Goal: Task Accomplishment & Management: Manage account settings

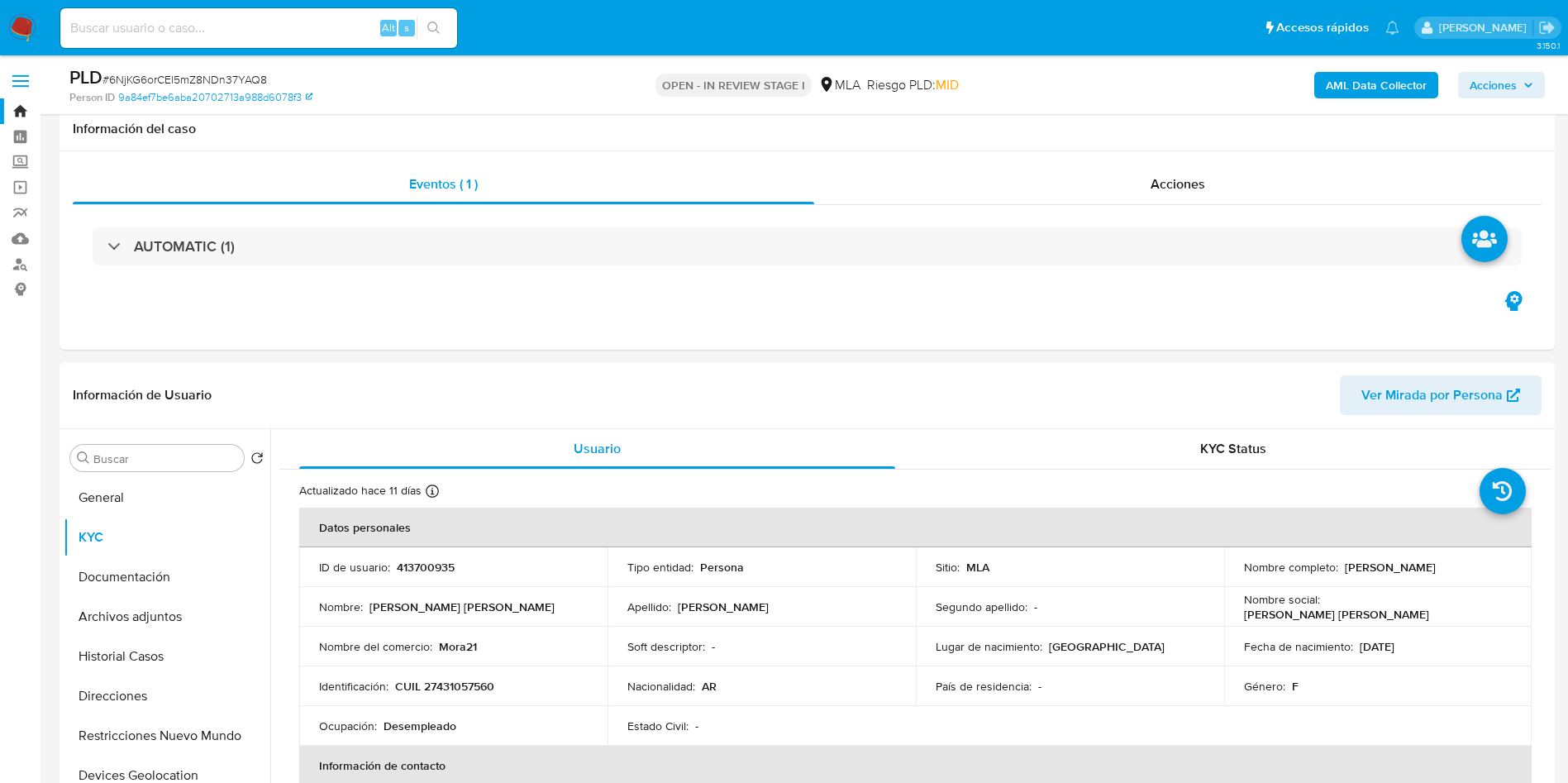
select select "10"
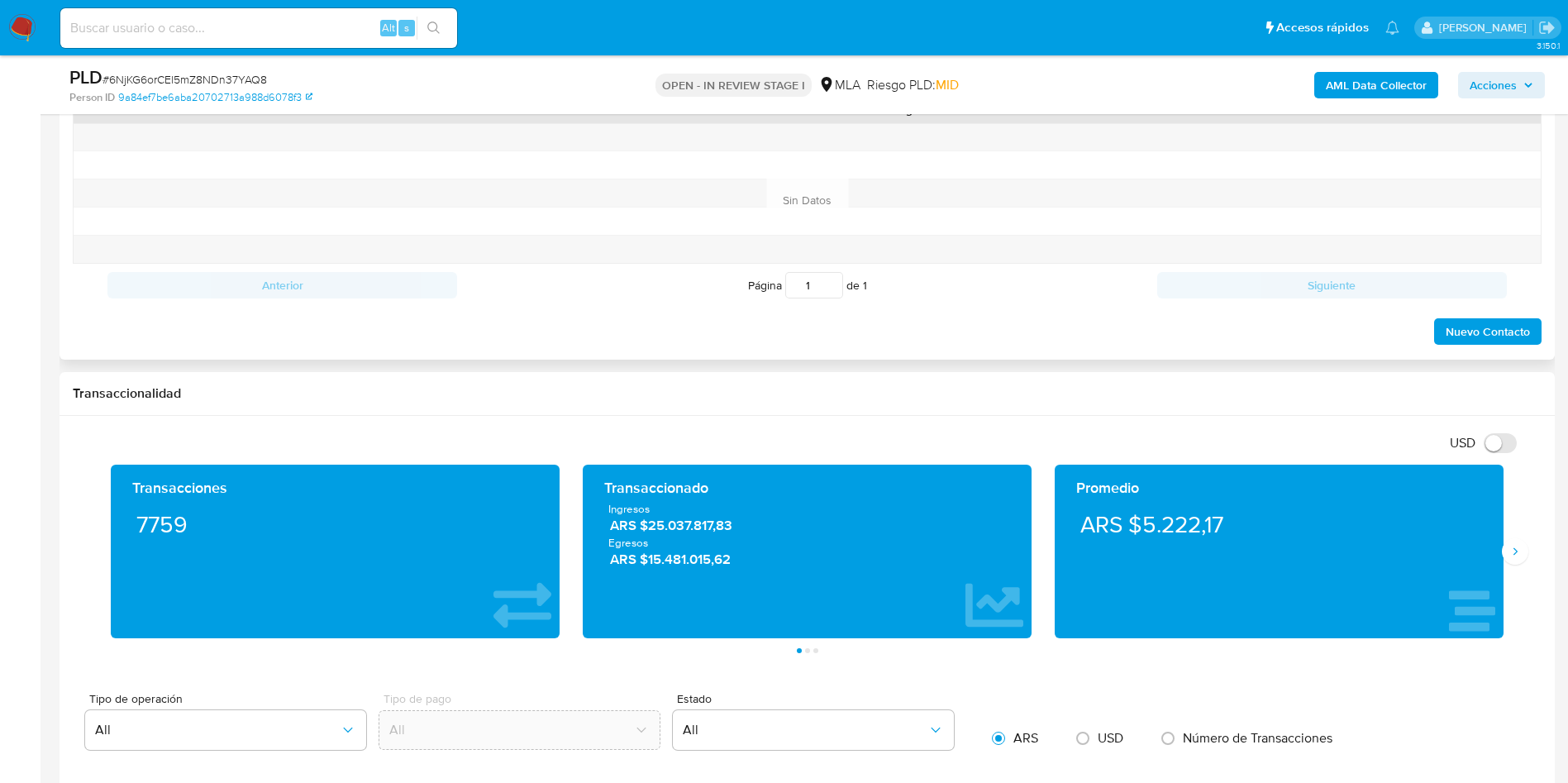
scroll to position [620, 0]
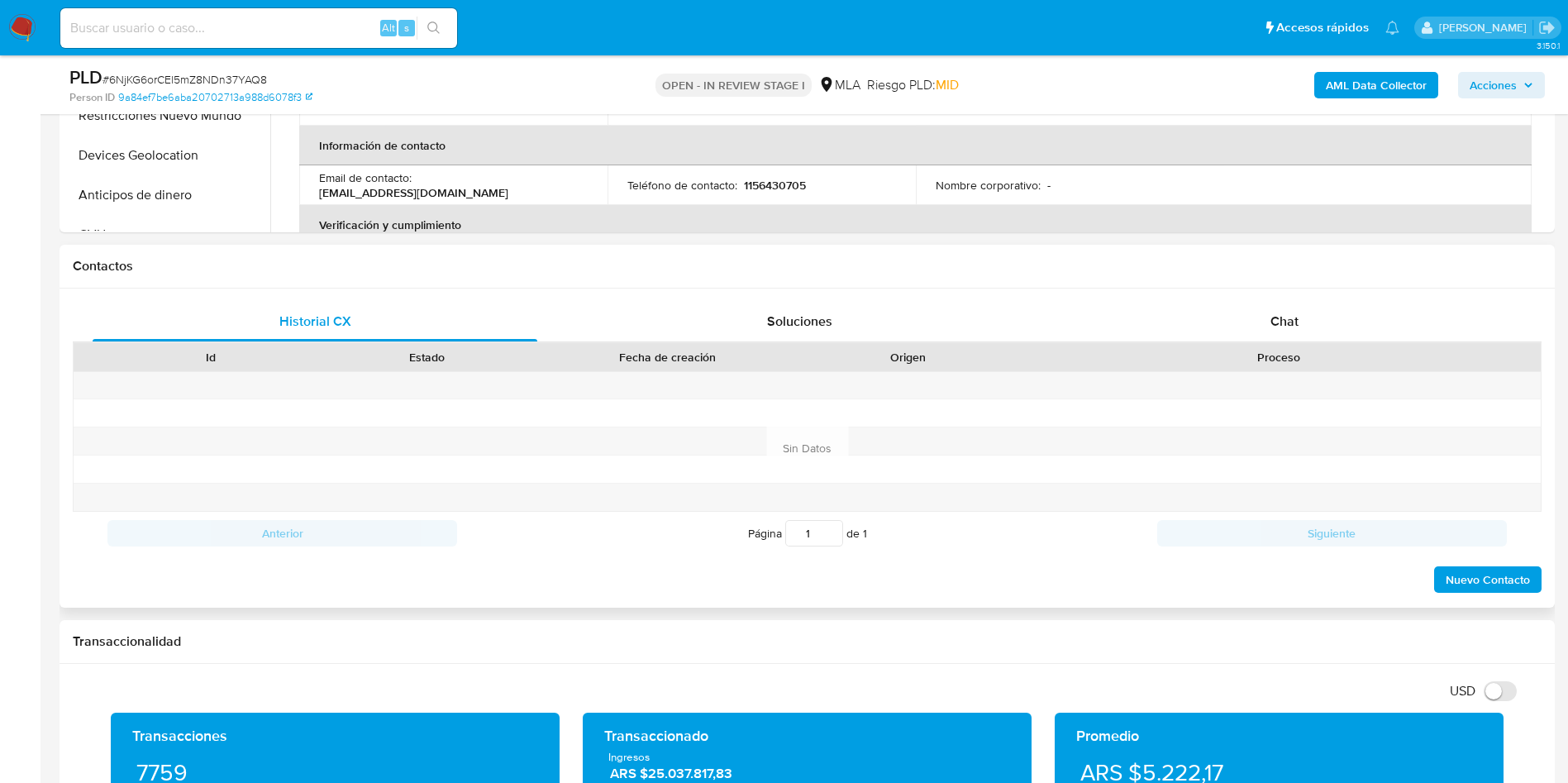
click at [1287, 273] on h1 "Contactos" at bounding box center [807, 266] width 1469 height 16
click at [1267, 322] on div "Chat" at bounding box center [1285, 321] width 445 height 39
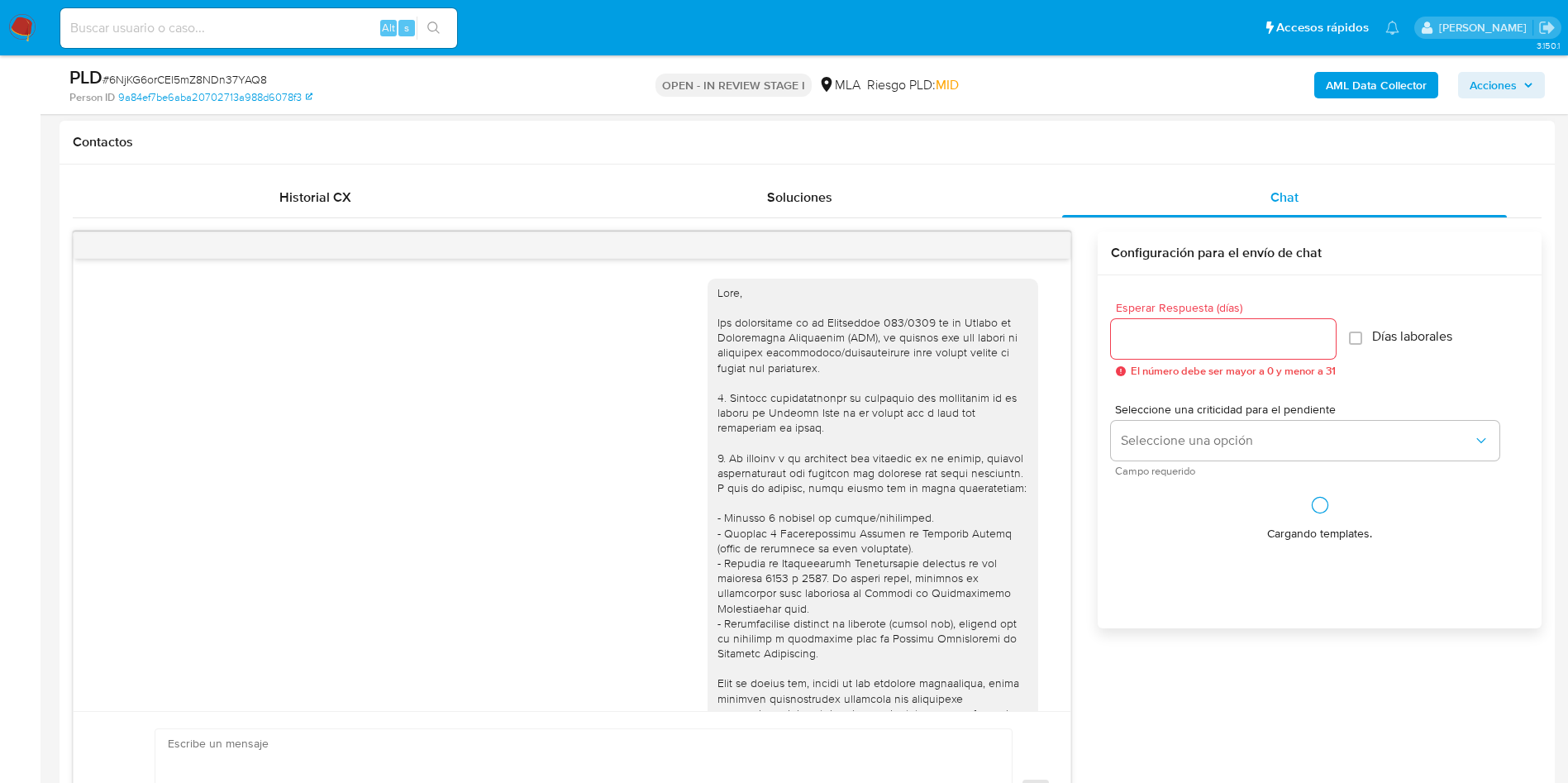
scroll to position [848, 0]
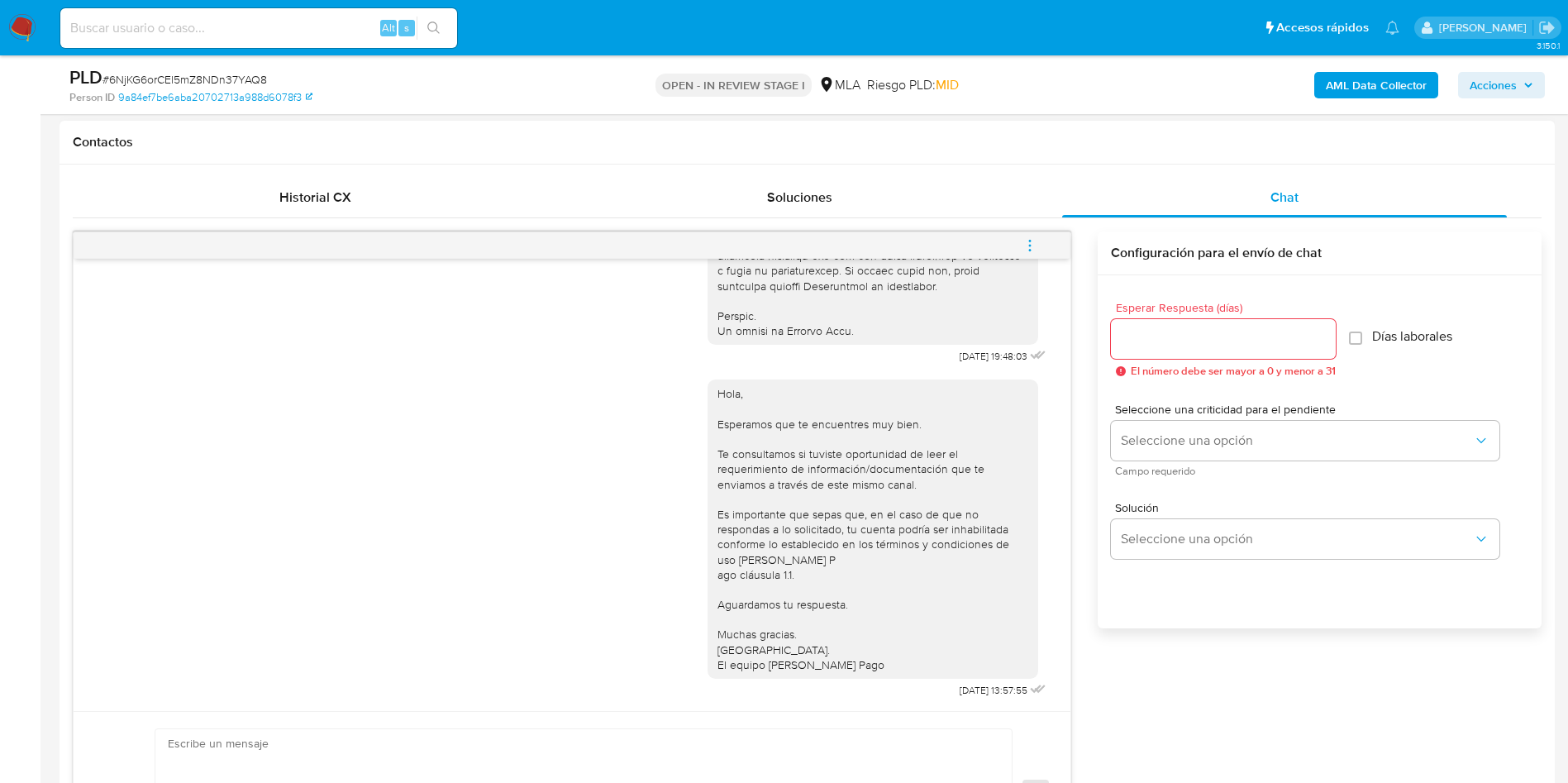
click at [1031, 242] on icon "menu-action" at bounding box center [1030, 245] width 15 height 15
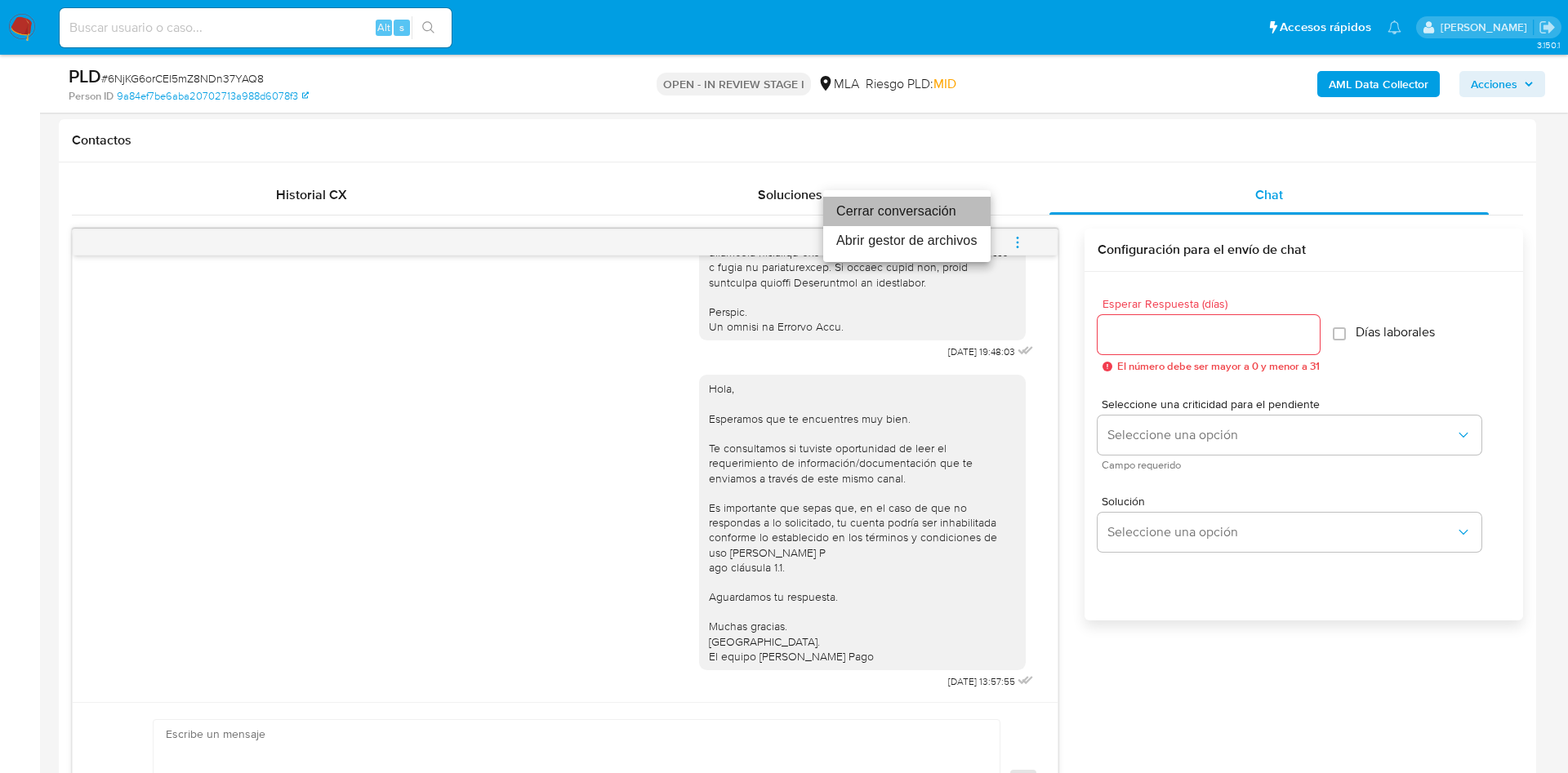
drag, startPoint x: 966, startPoint y: 211, endPoint x: 1060, endPoint y: 205, distance: 94.2
click at [966, 210] on li "Cerrar conversación" at bounding box center [906, 211] width 167 height 29
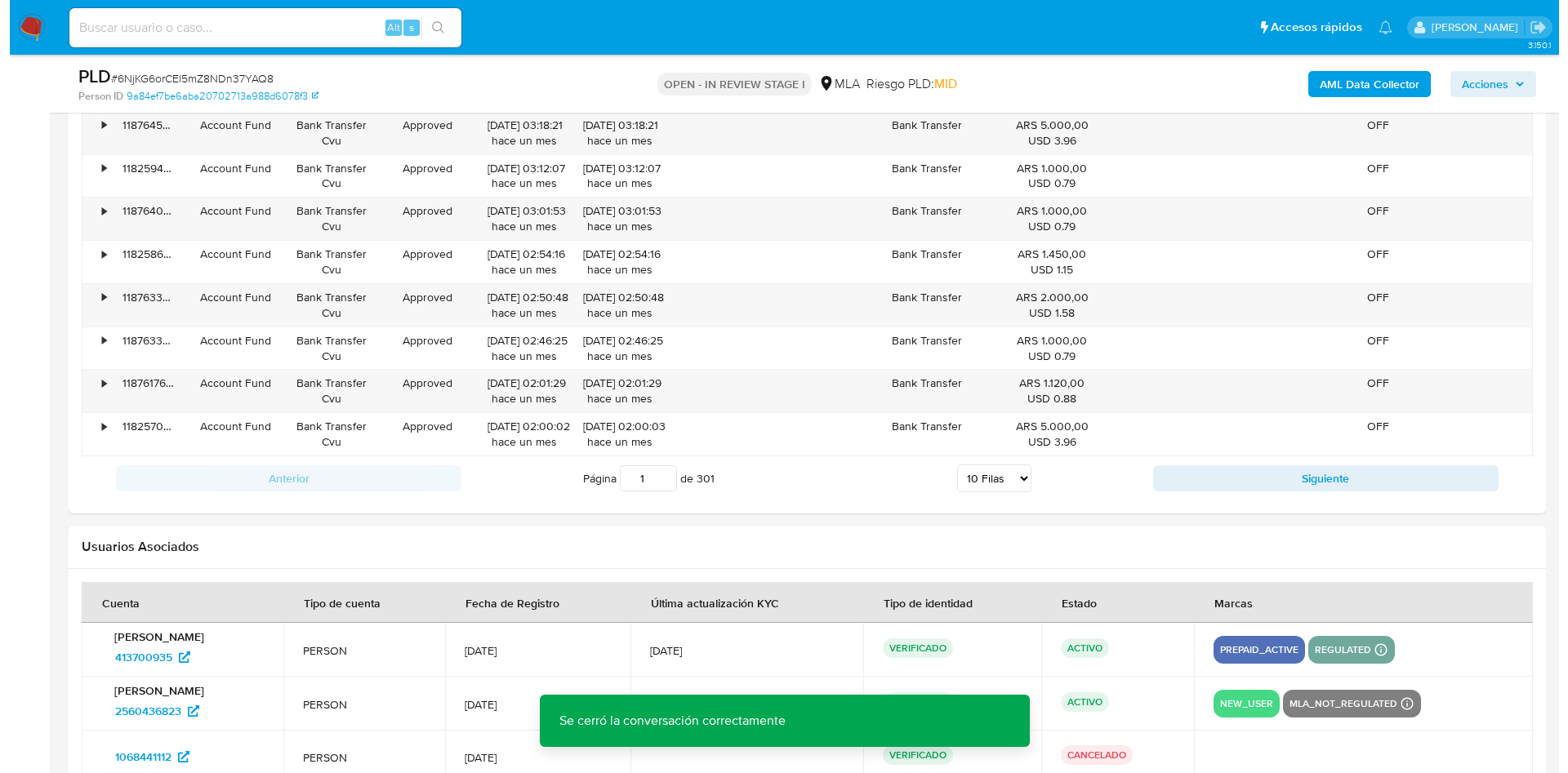
scroll to position [2976, 0]
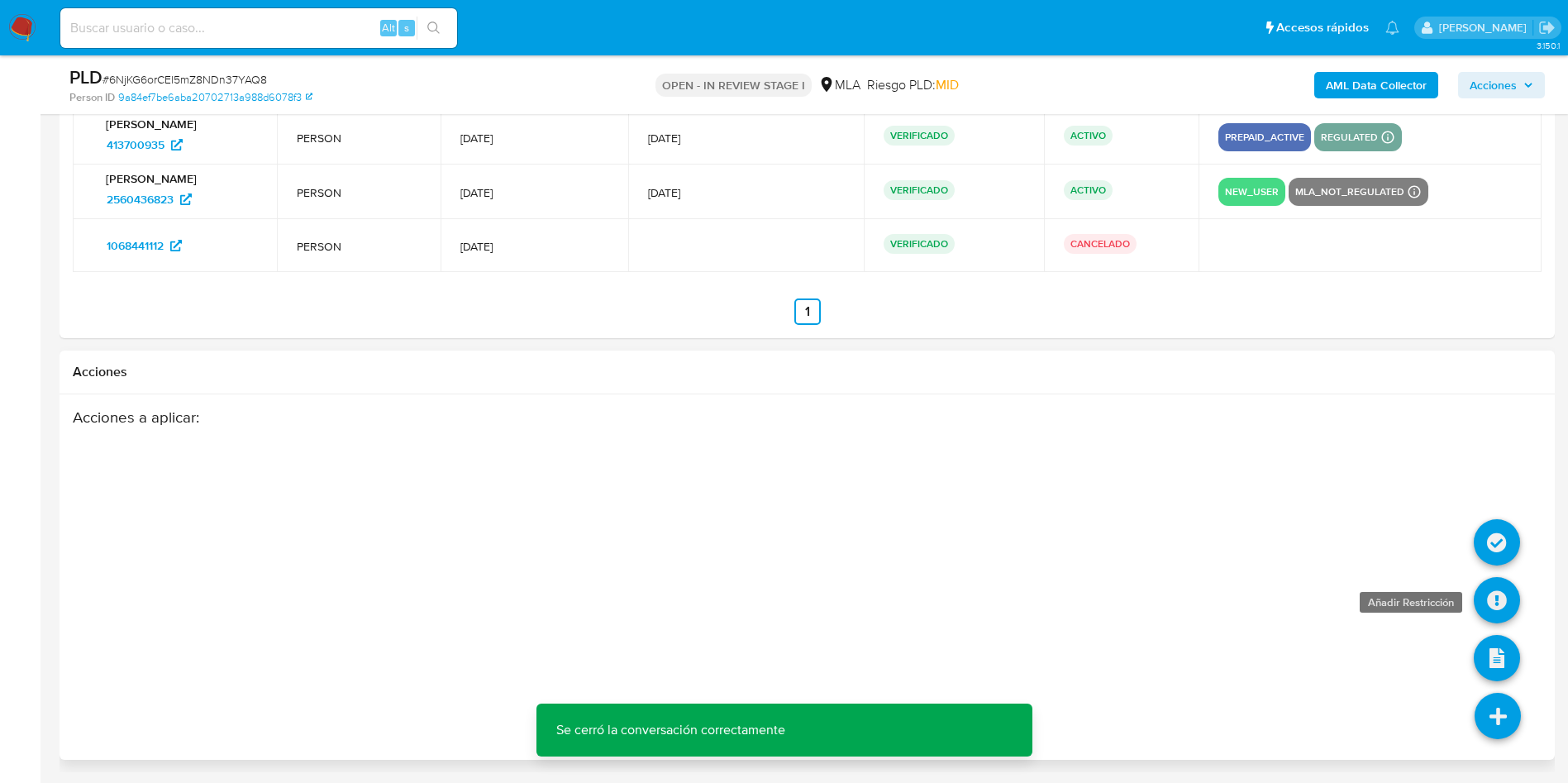
click at [1508, 593] on icon at bounding box center [1497, 600] width 47 height 47
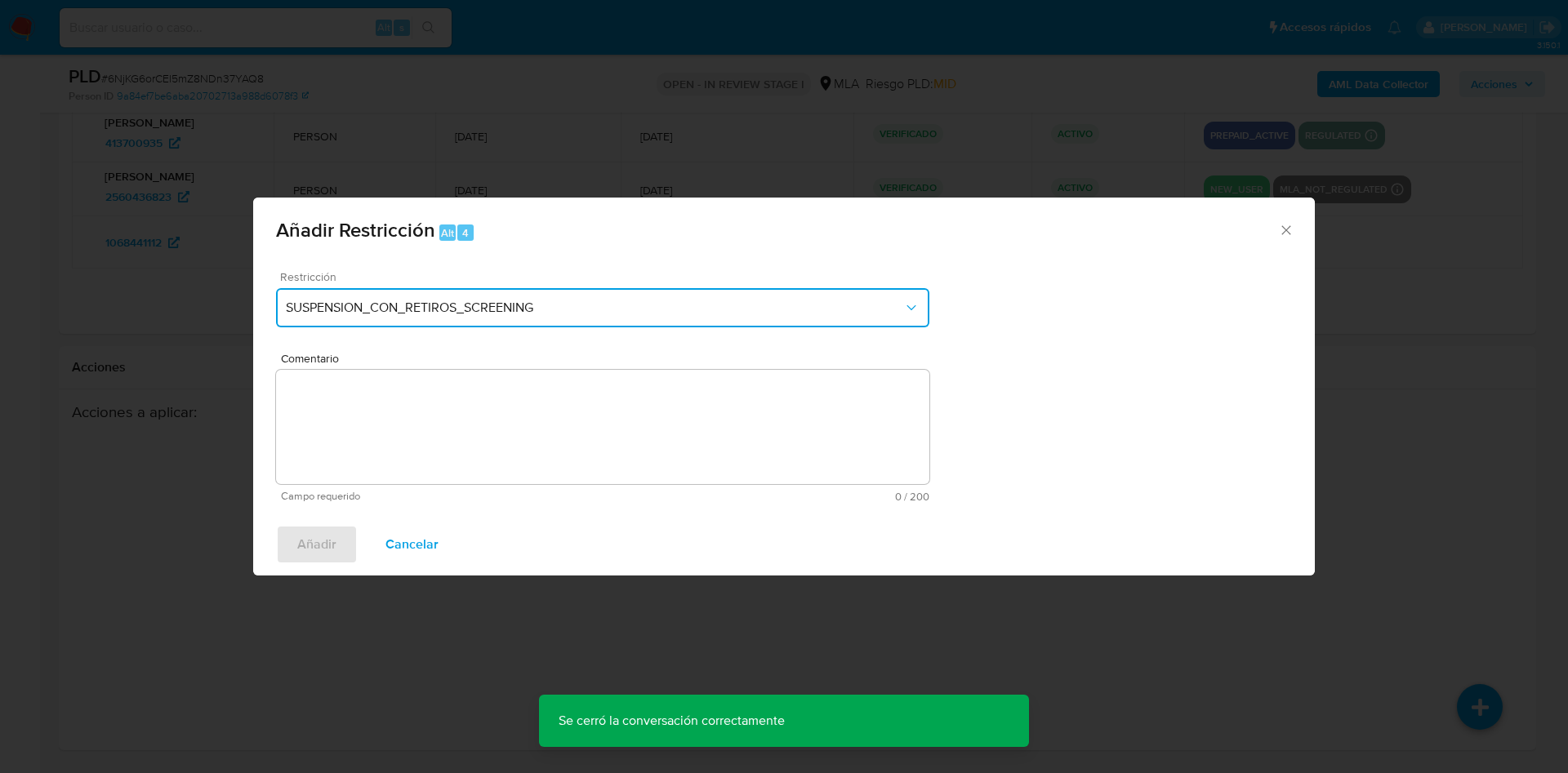
click at [507, 290] on button "SUSPENSION_CON_RETIROS_SCREENING" at bounding box center [602, 307] width 653 height 39
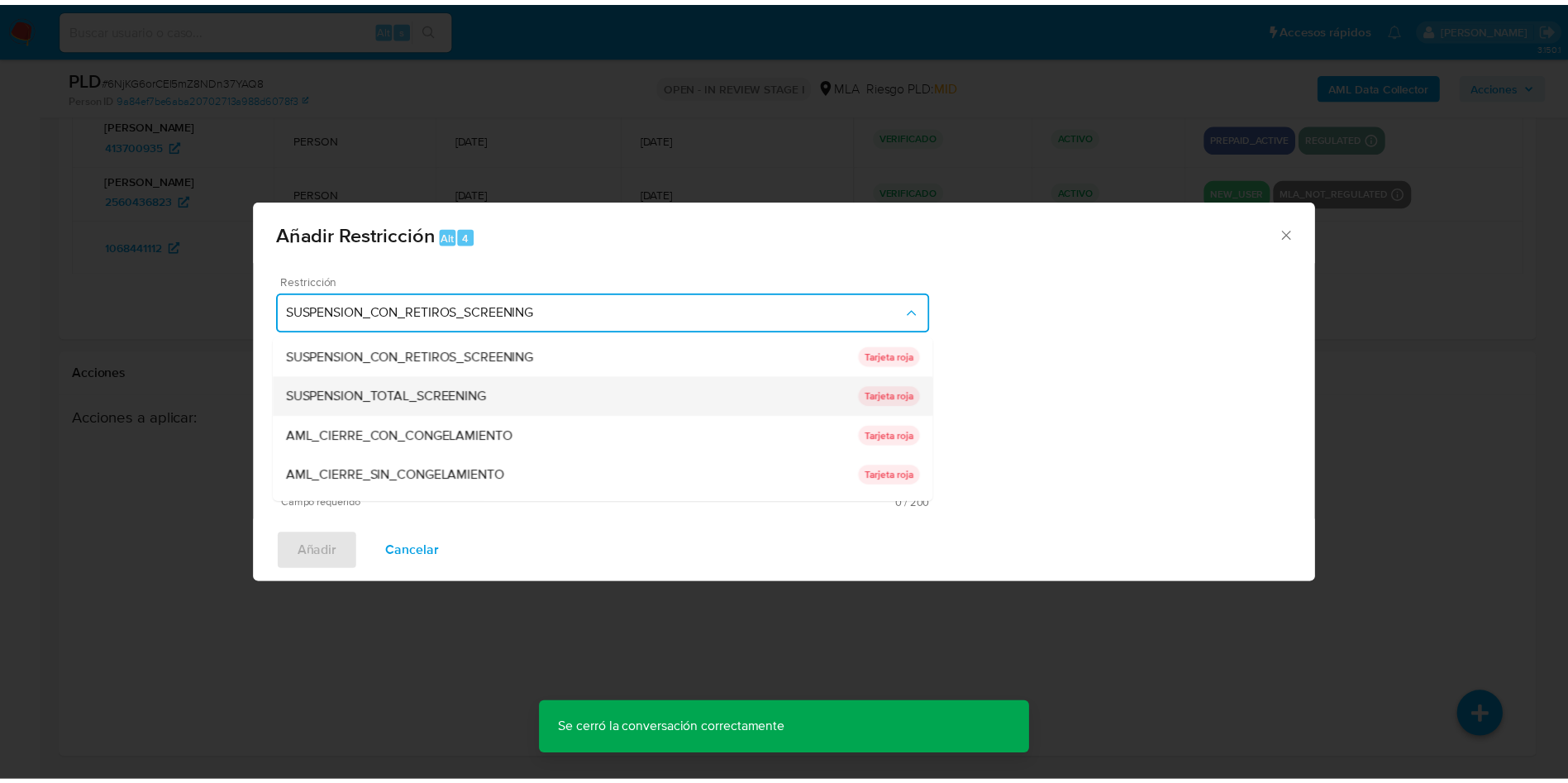
scroll to position [248, 0]
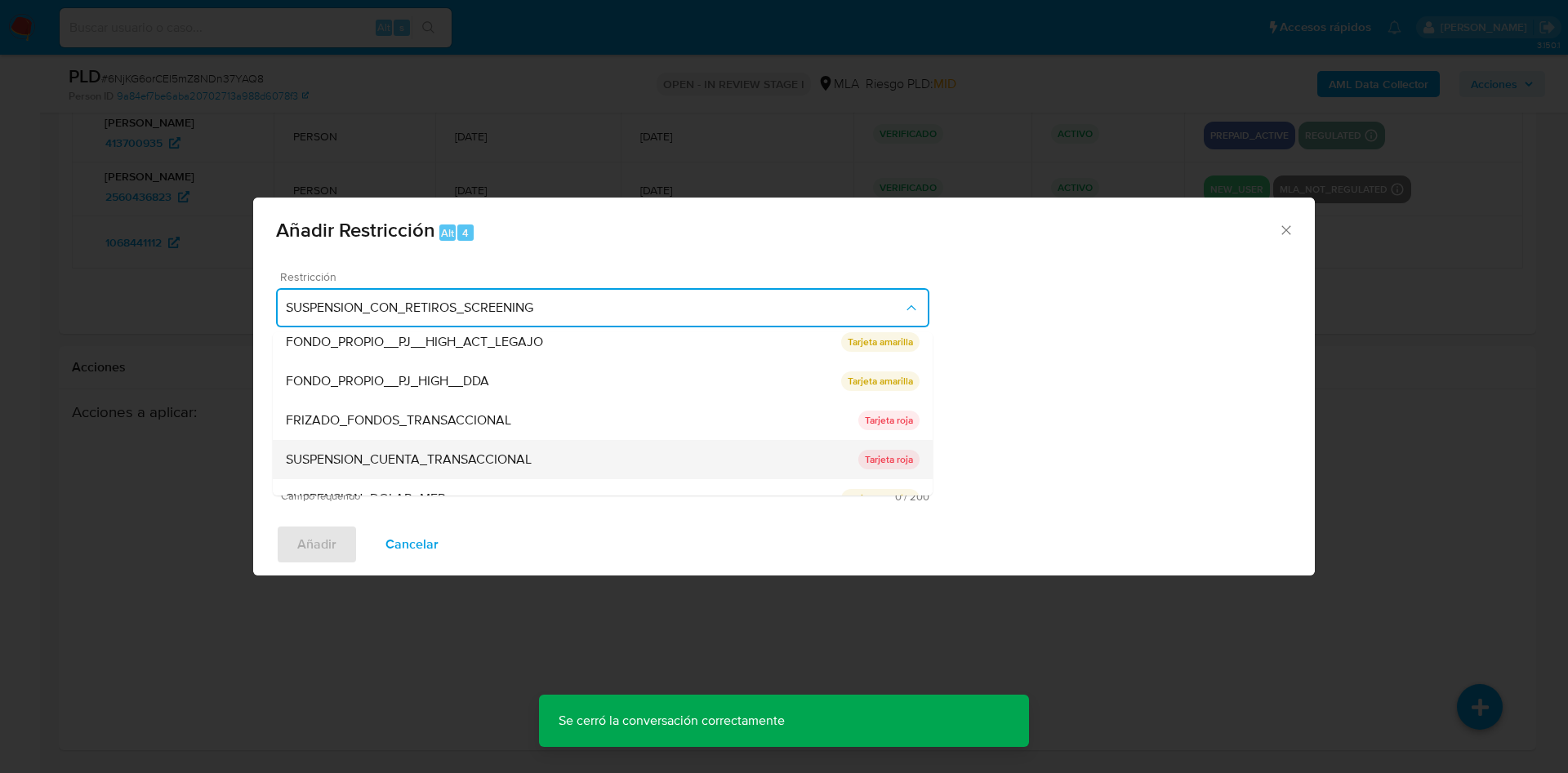
click at [444, 455] on span "SUSPENSION_CUENTA_TRANSACCIONAL" at bounding box center [408, 460] width 245 height 16
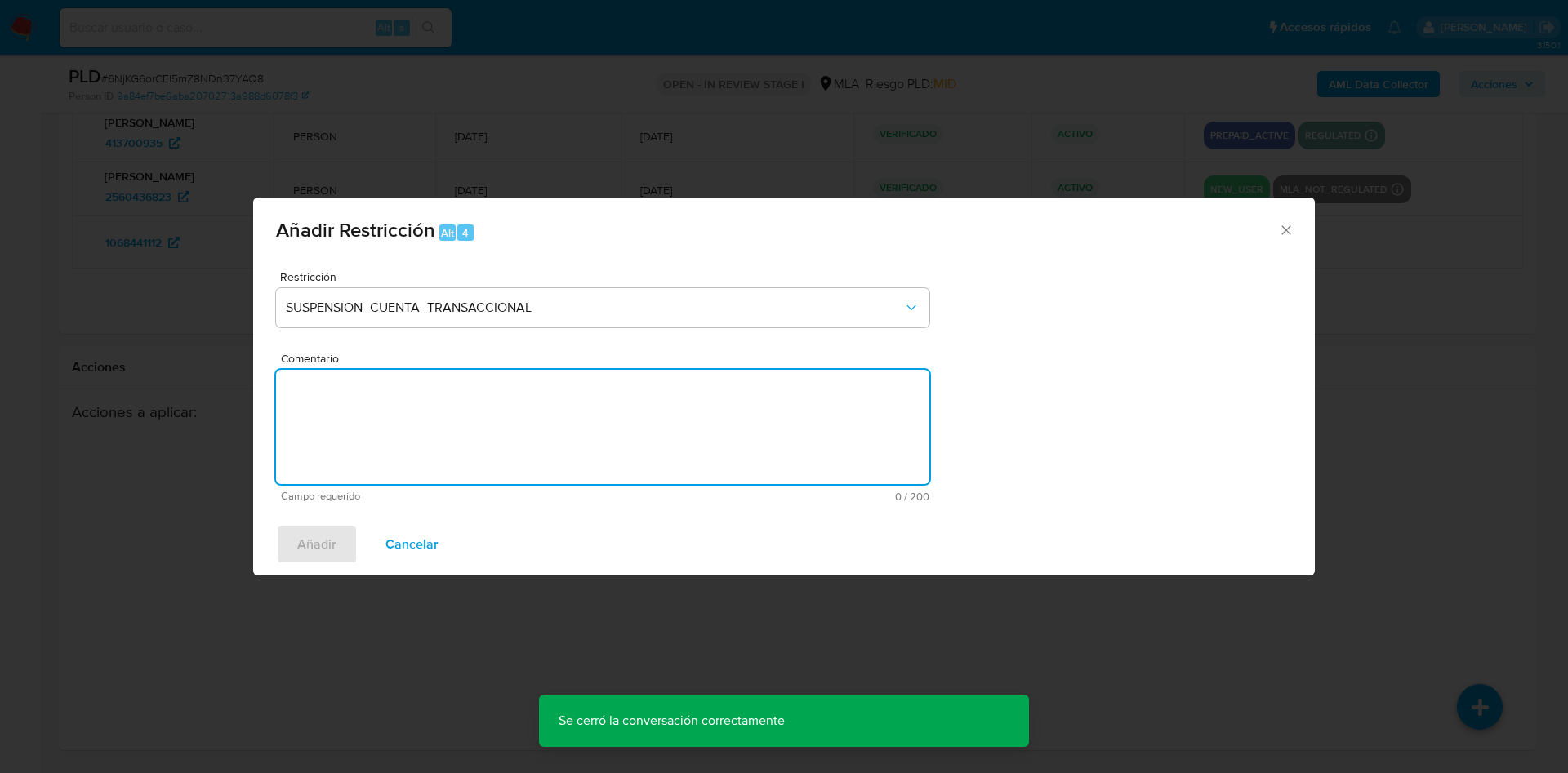
click at [446, 453] on textarea "Comentario" at bounding box center [602, 426] width 653 height 114
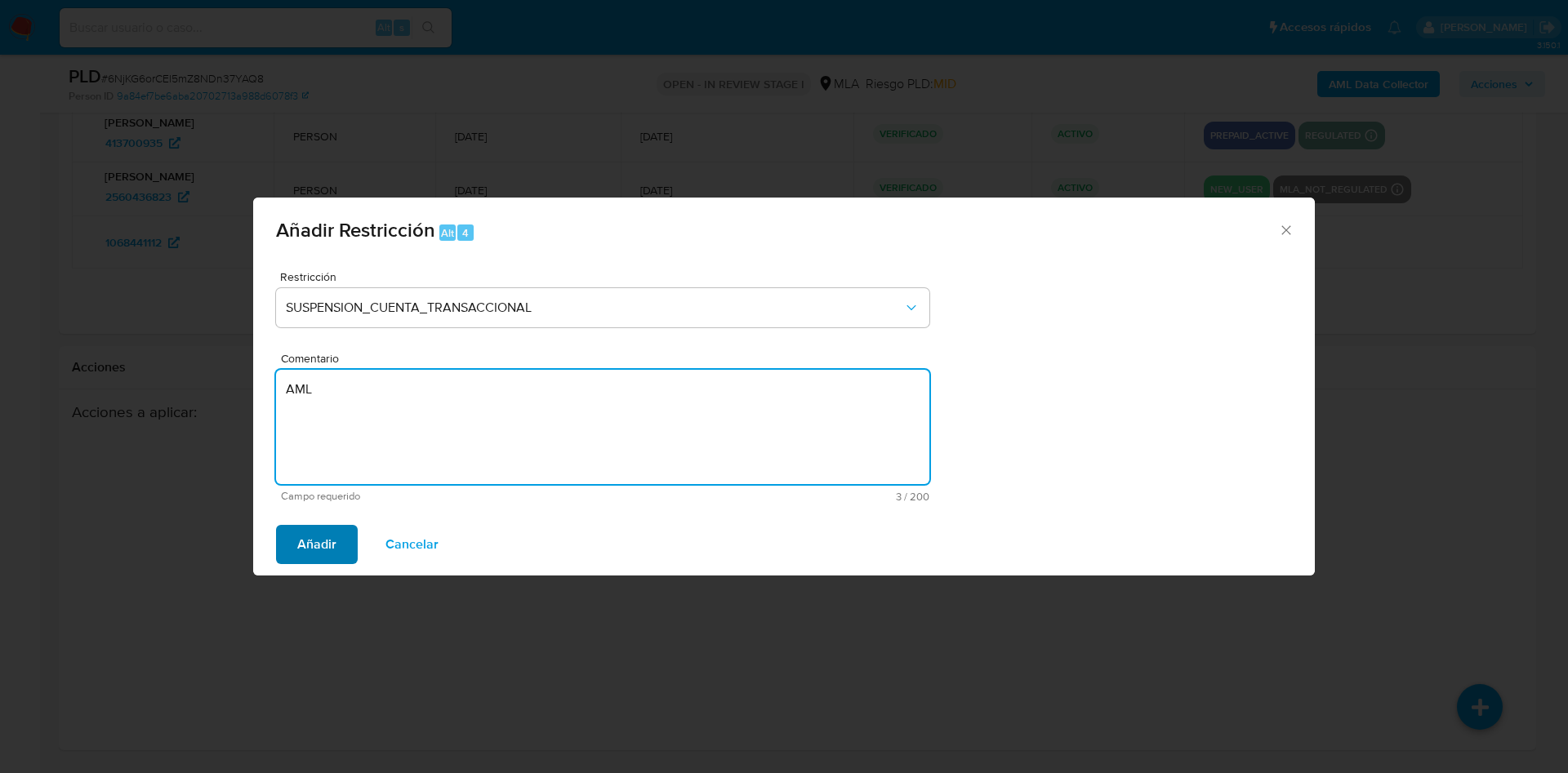
type textarea "AML"
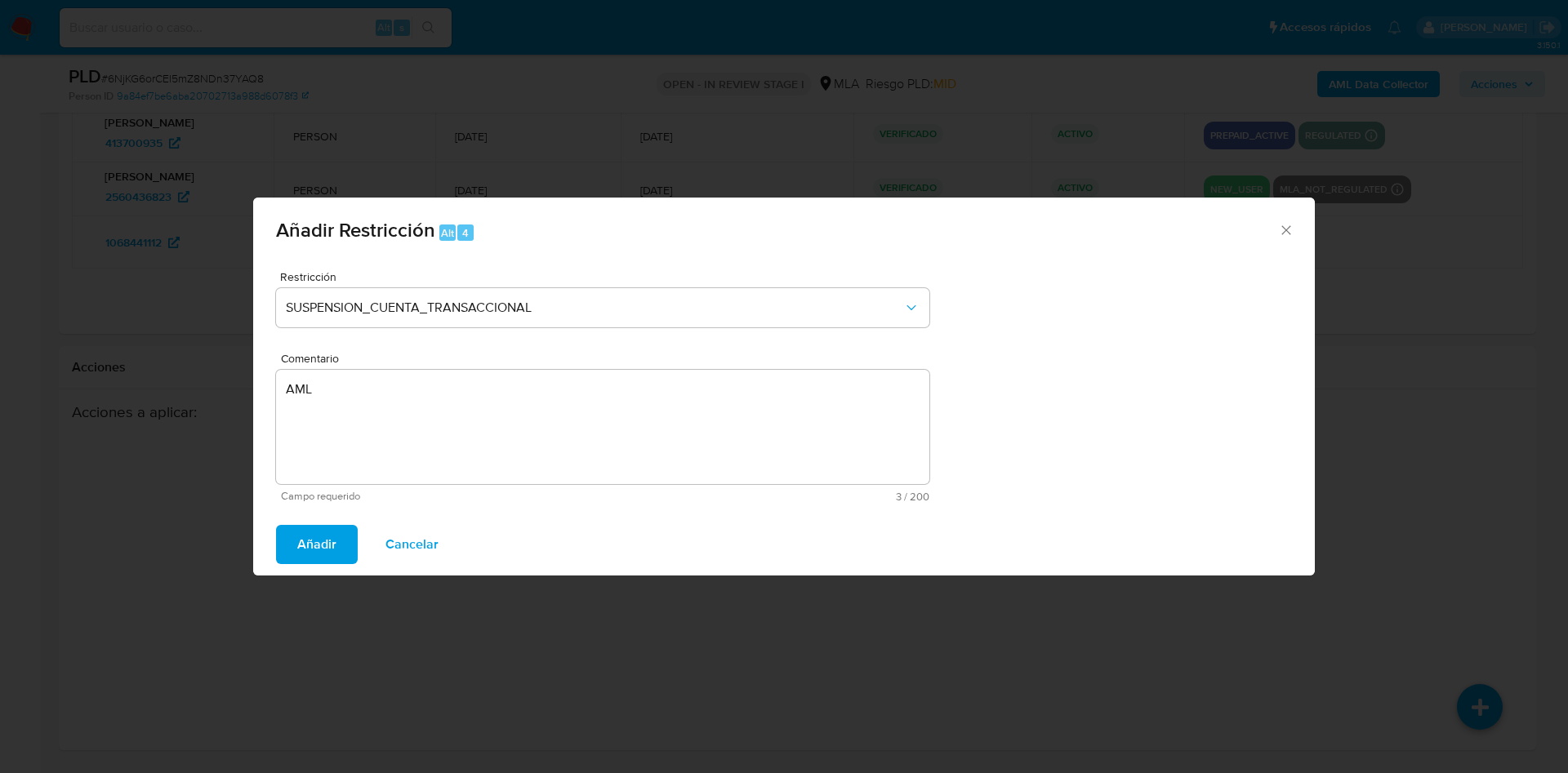
drag, startPoint x: 305, startPoint y: 546, endPoint x: 474, endPoint y: 559, distance: 169.5
click at [307, 544] on span "Añadir" at bounding box center [316, 544] width 39 height 36
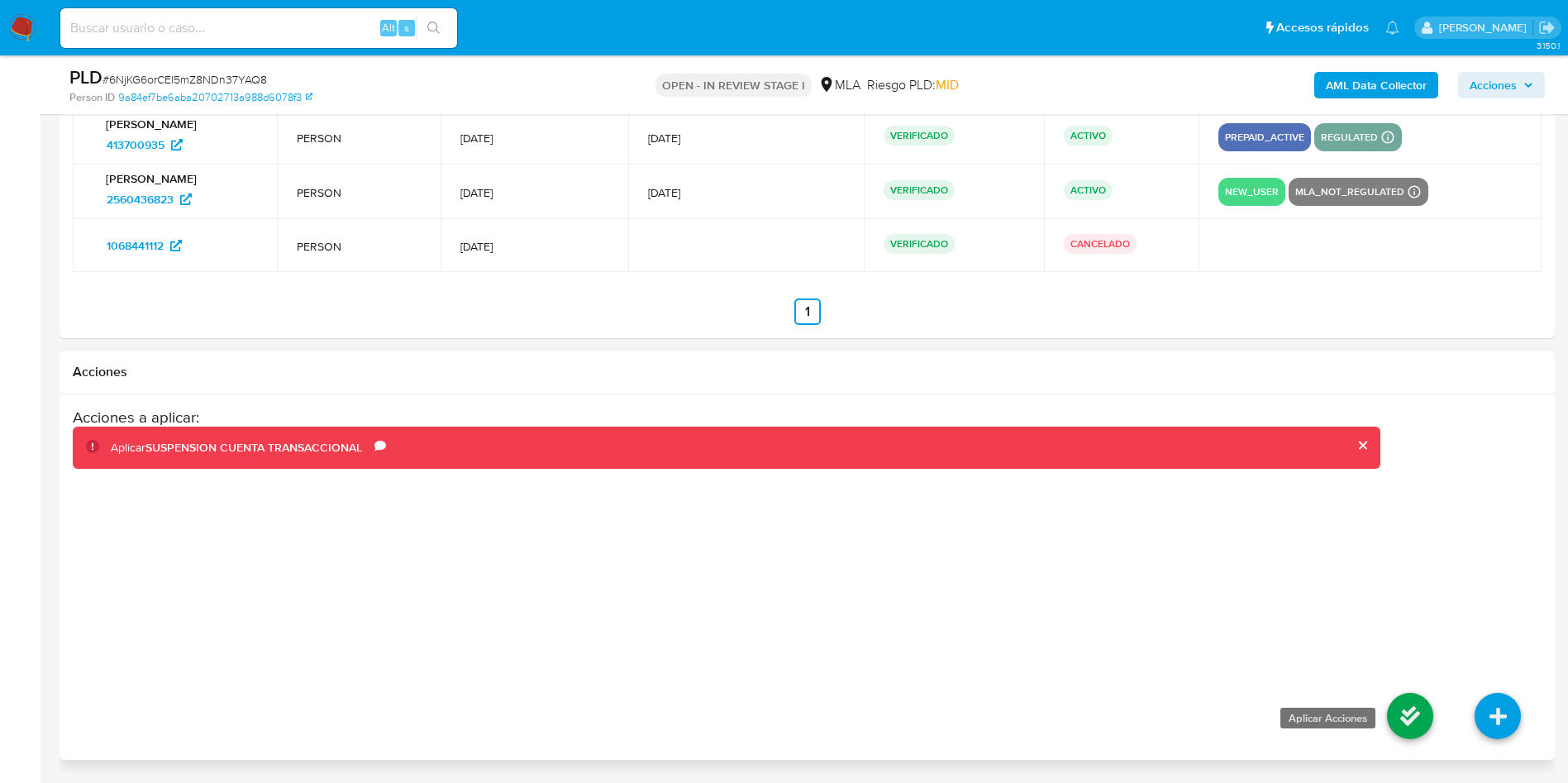
click at [1406, 711] on icon at bounding box center [1410, 716] width 47 height 47
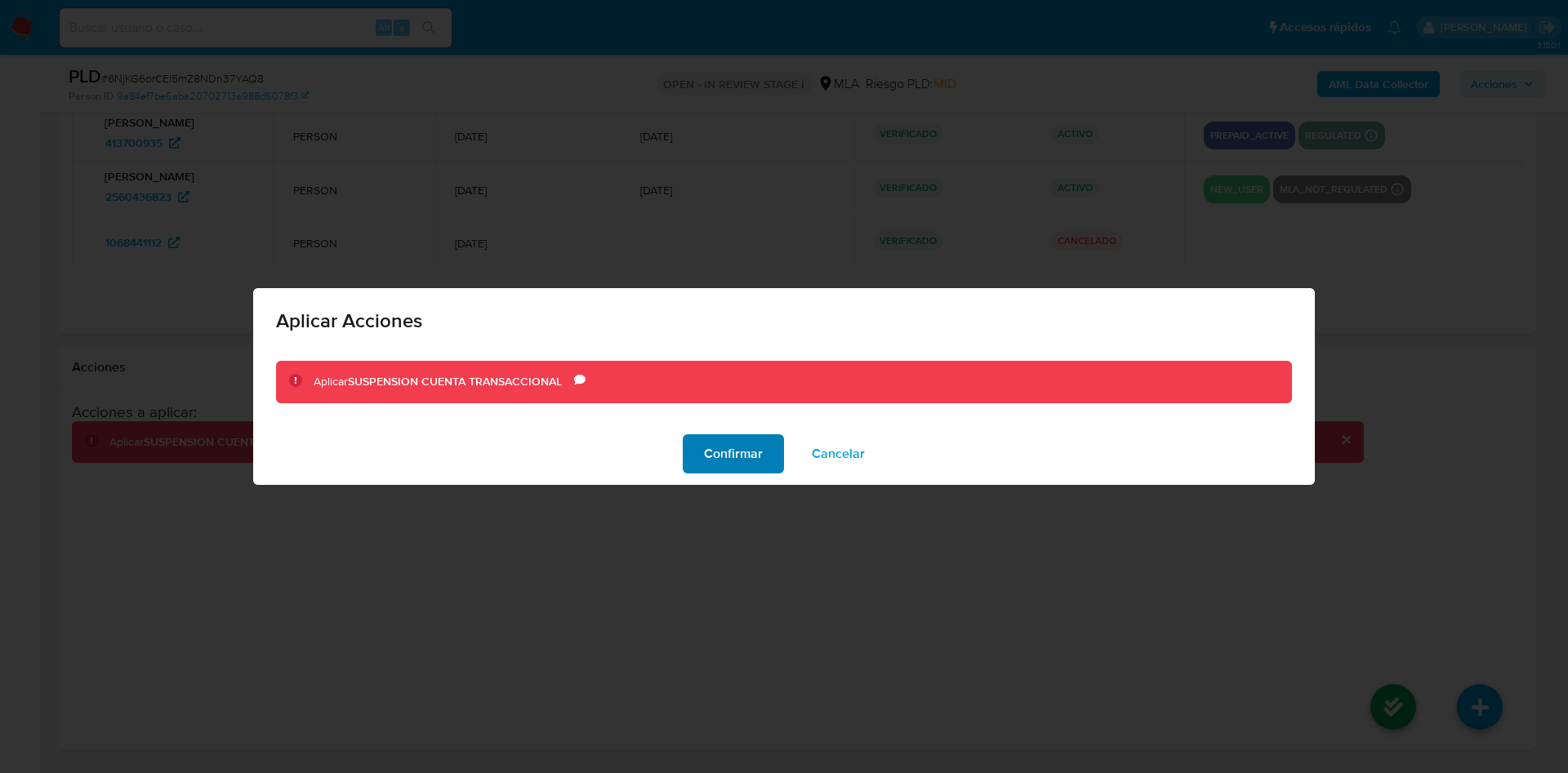
click at [718, 452] on span "Confirmar" at bounding box center [733, 453] width 58 height 36
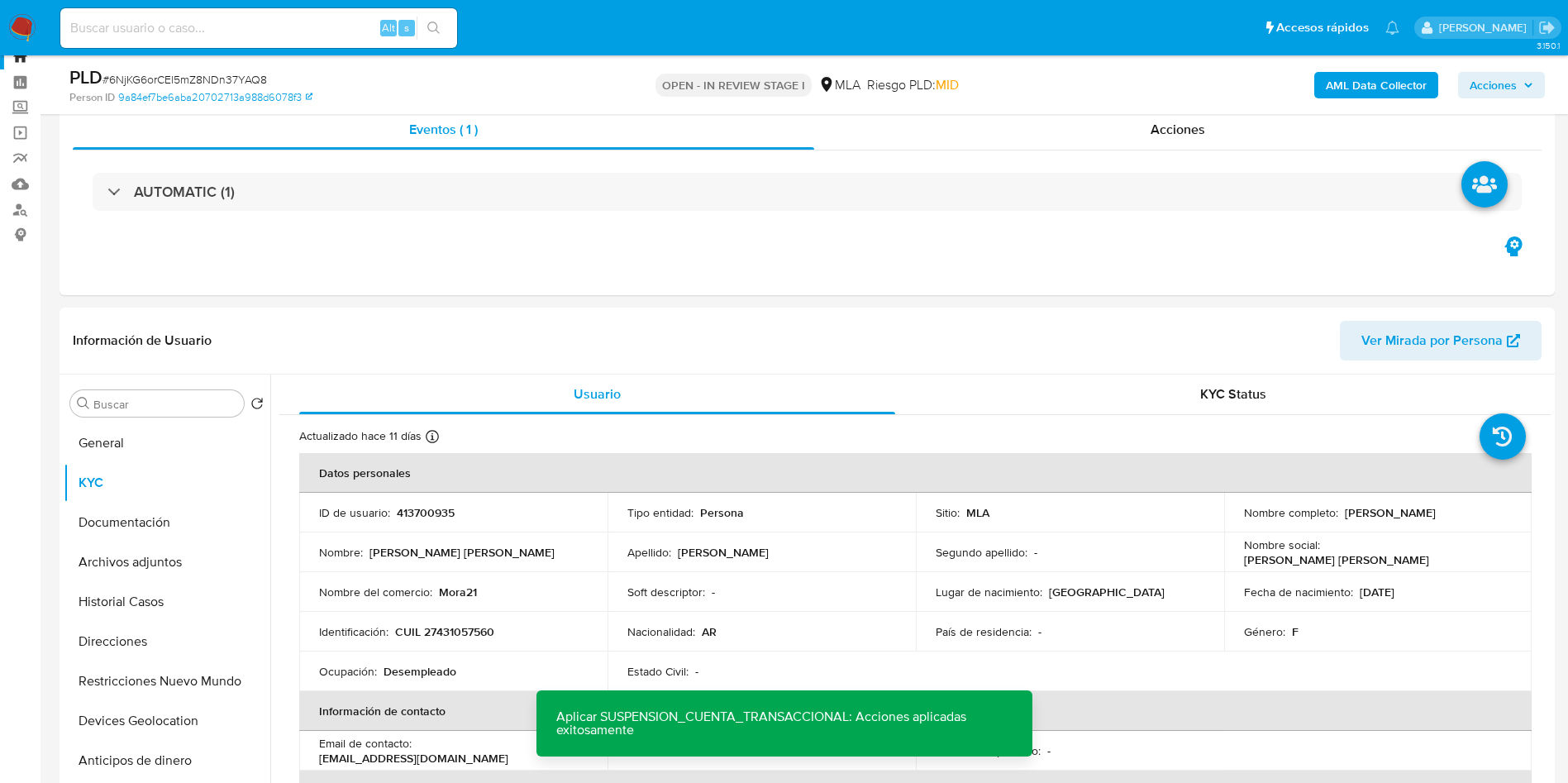
scroll to position [0, 0]
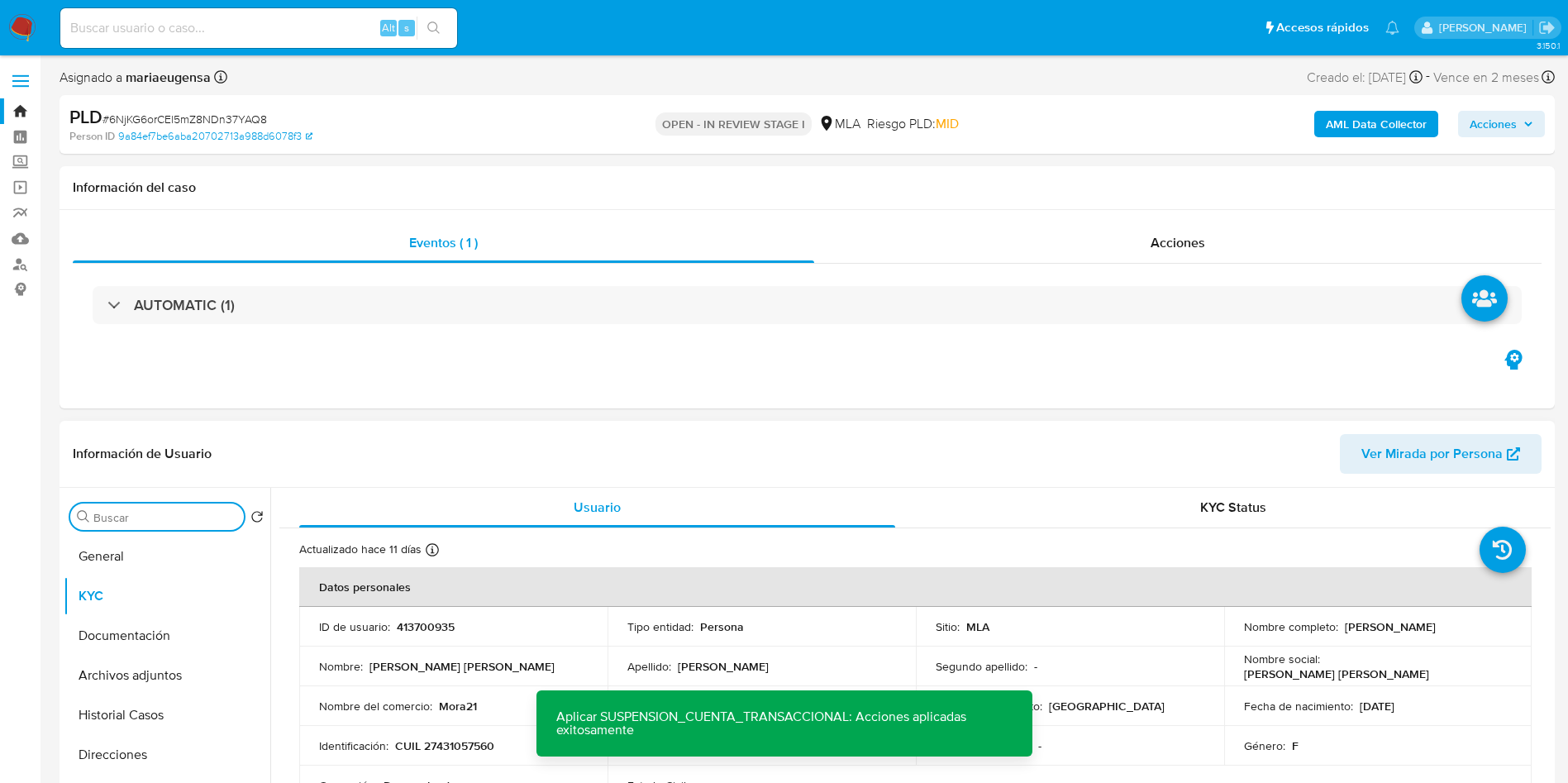
click at [138, 517] on input "Buscar" at bounding box center [165, 518] width 144 height 15
type input "RES"
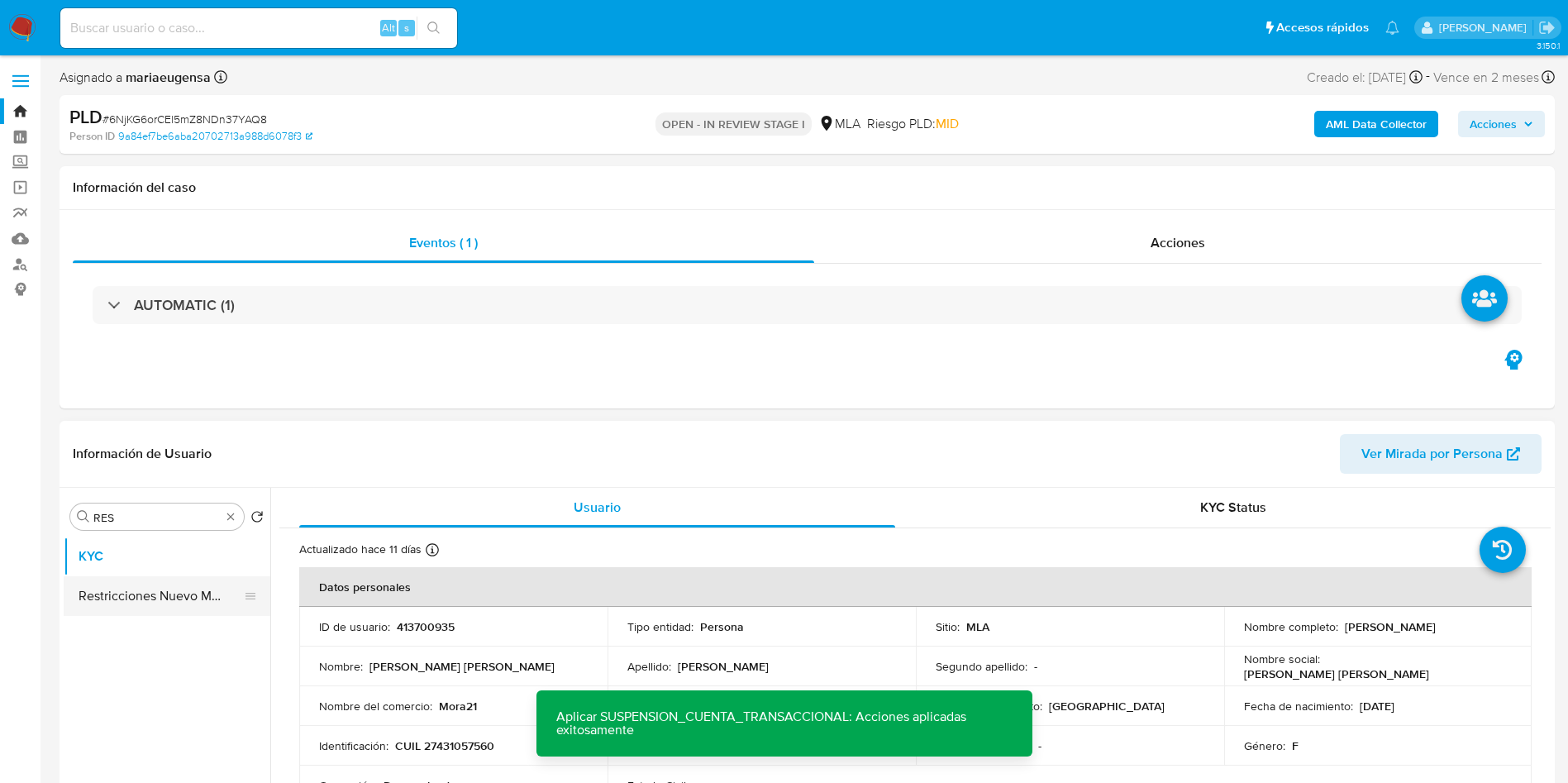
click at [115, 586] on button "Restricciones Nuevo Mundo" at bounding box center [161, 596] width 194 height 39
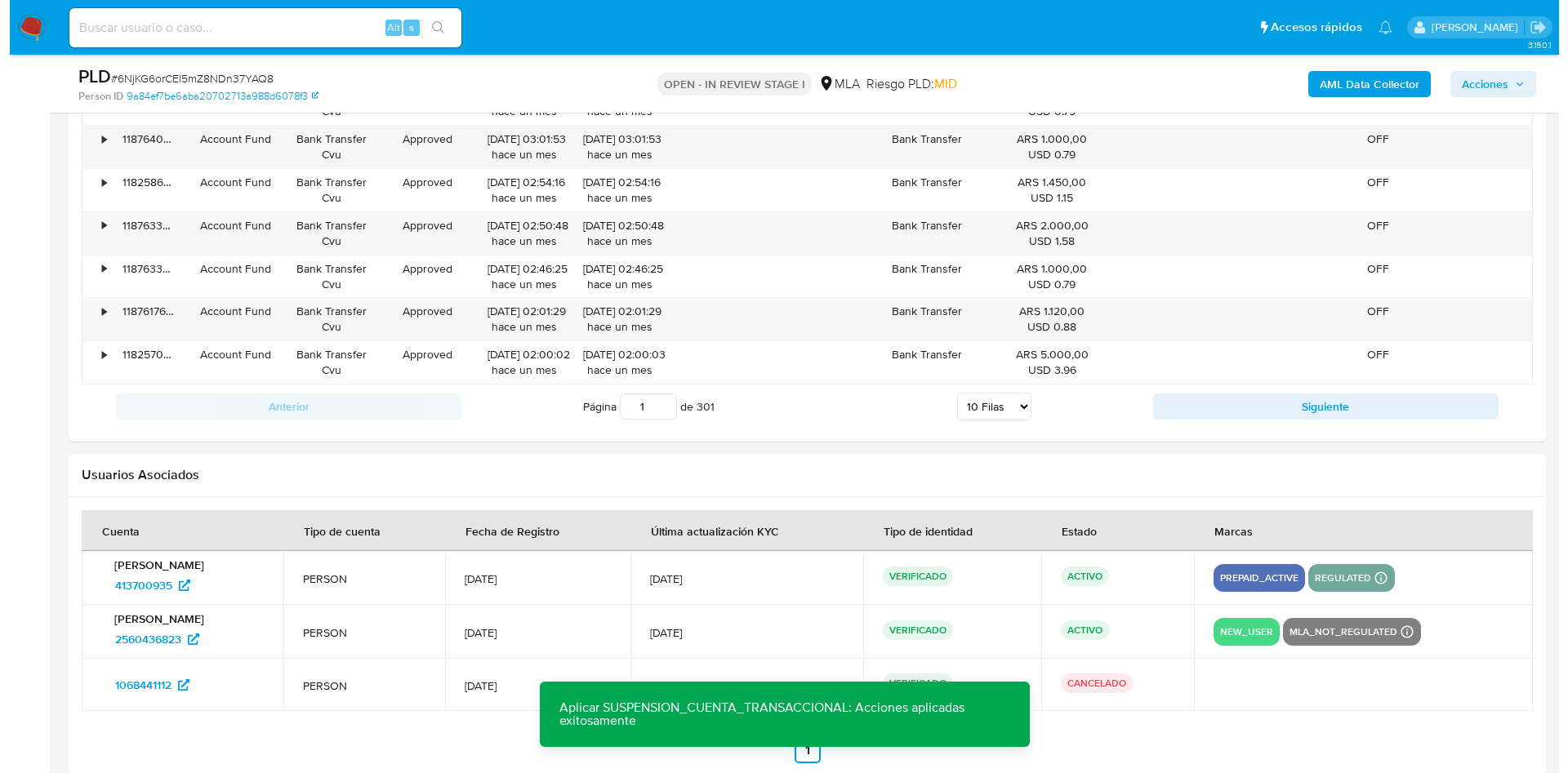
scroll to position [2976, 0]
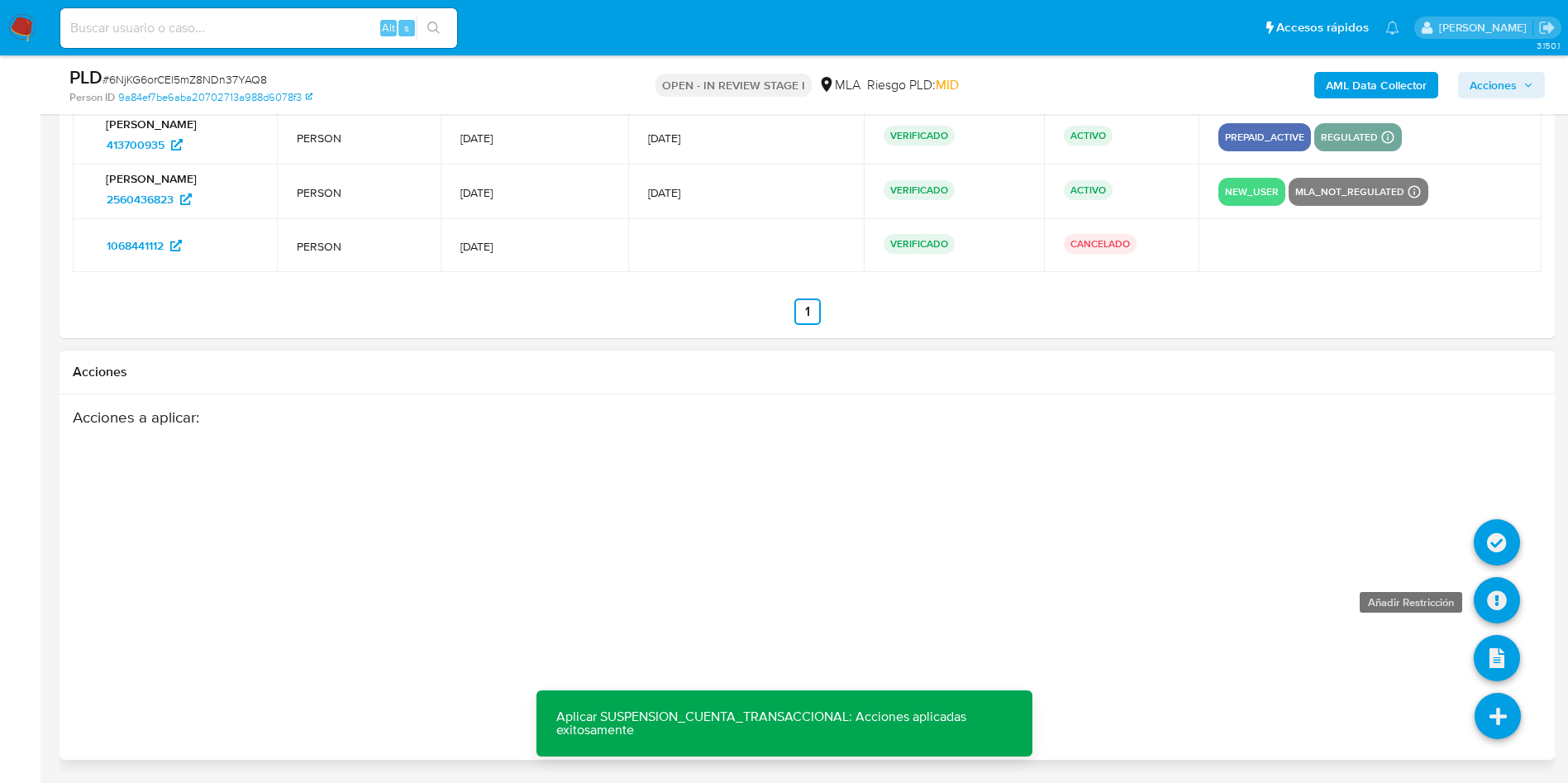
click at [1497, 600] on icon at bounding box center [1497, 600] width 47 height 47
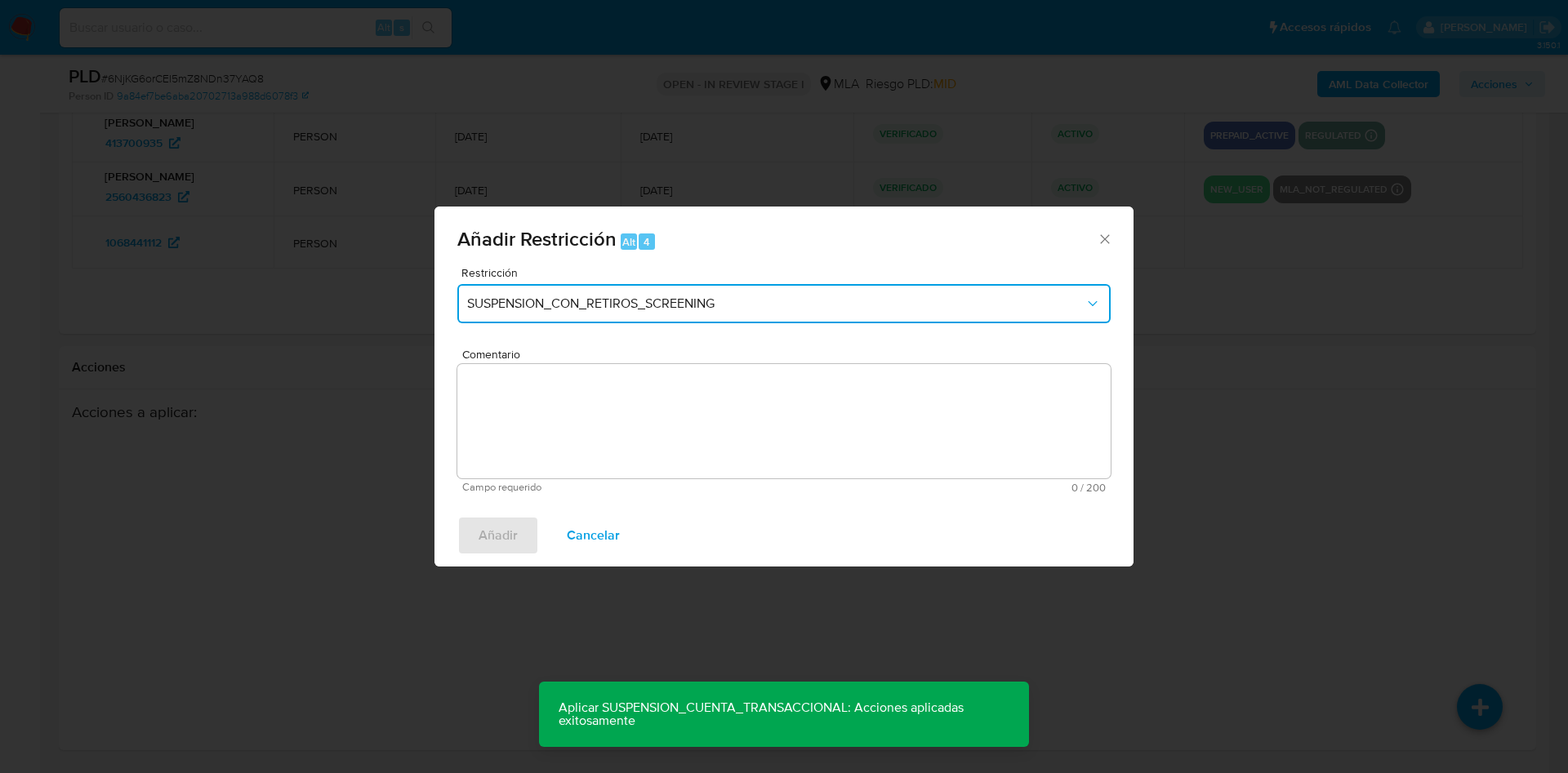
click at [556, 294] on button "SUSPENSION_CON_RETIROS_SCREENING" at bounding box center [783, 304] width 653 height 39
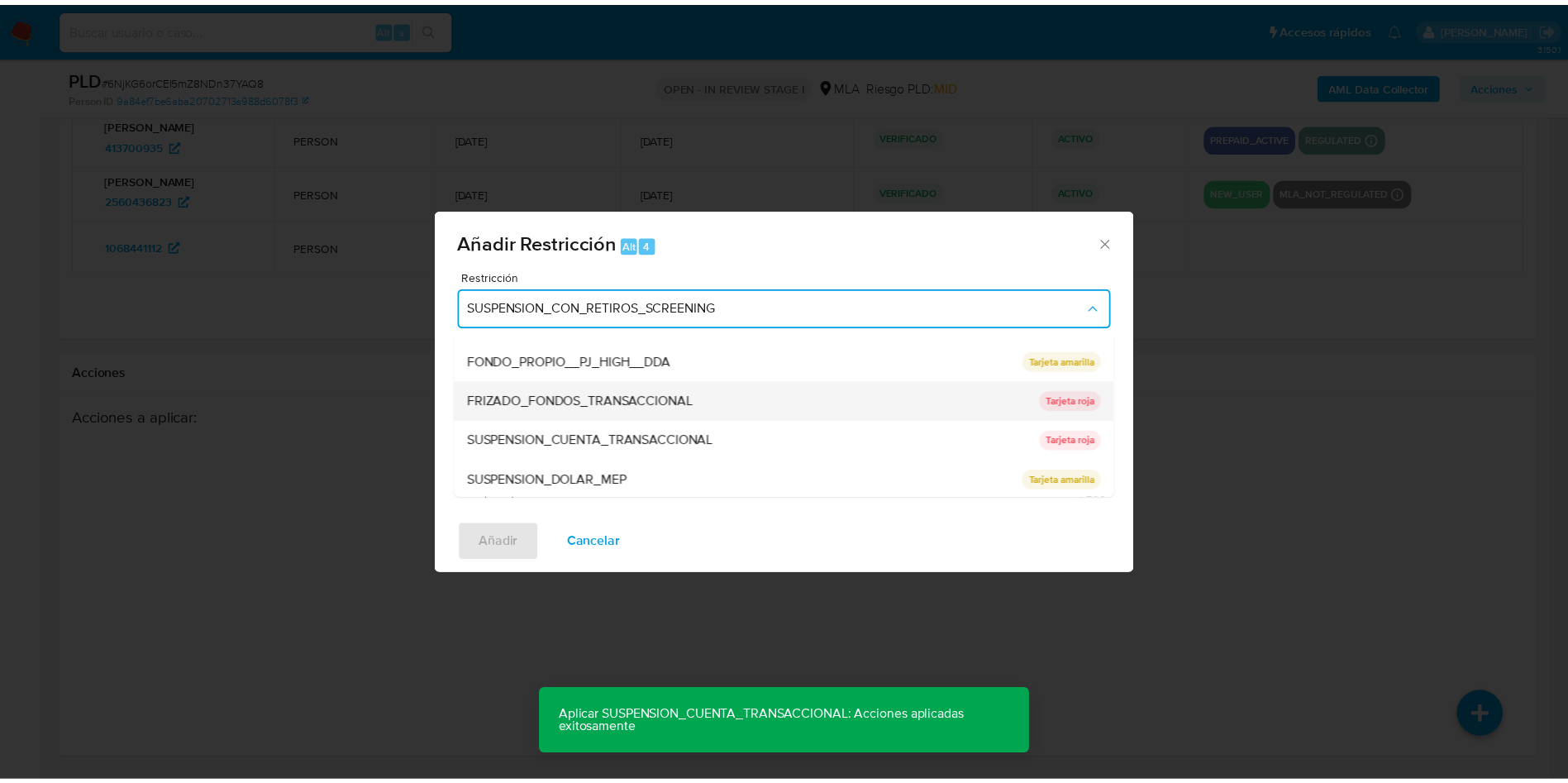
scroll to position [271, 0]
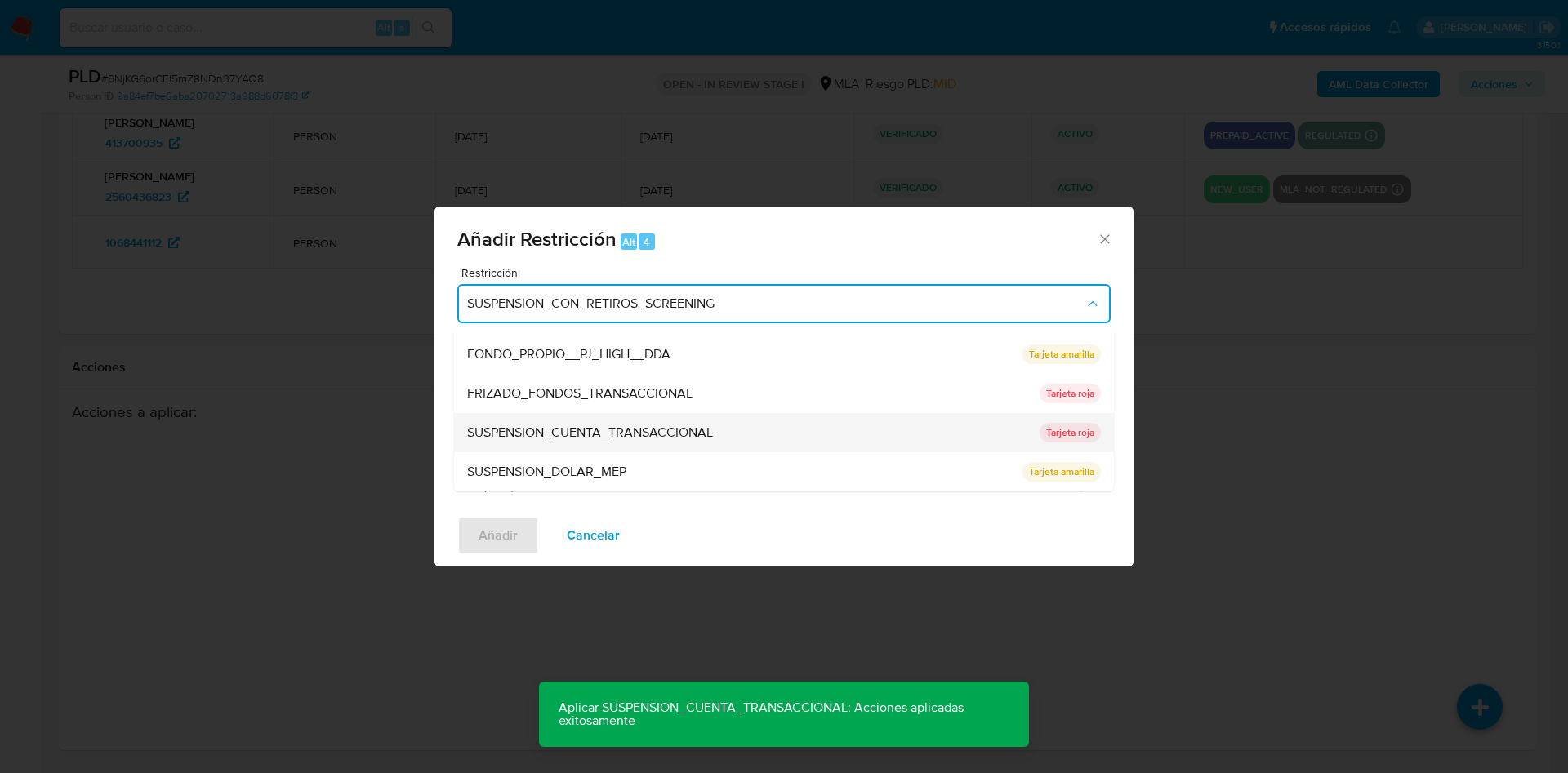
click at [547, 421] on div "SUSPENSION_CUENTA_TRANSACCIONAL" at bounding box center [748, 432] width 563 height 39
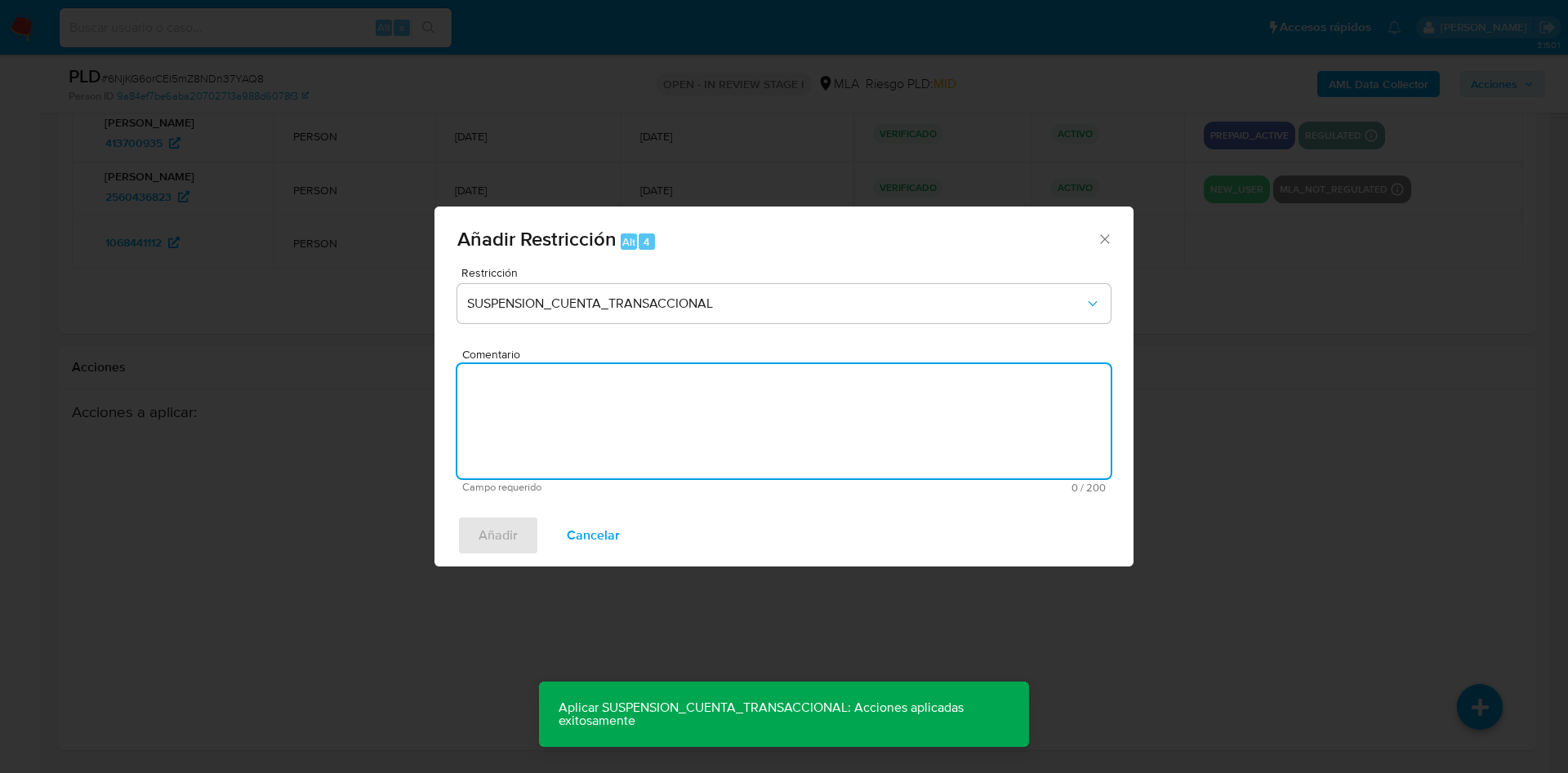
click at [543, 426] on textarea "Comentario" at bounding box center [783, 421] width 653 height 114
type textarea "a"
type textarea "AML"
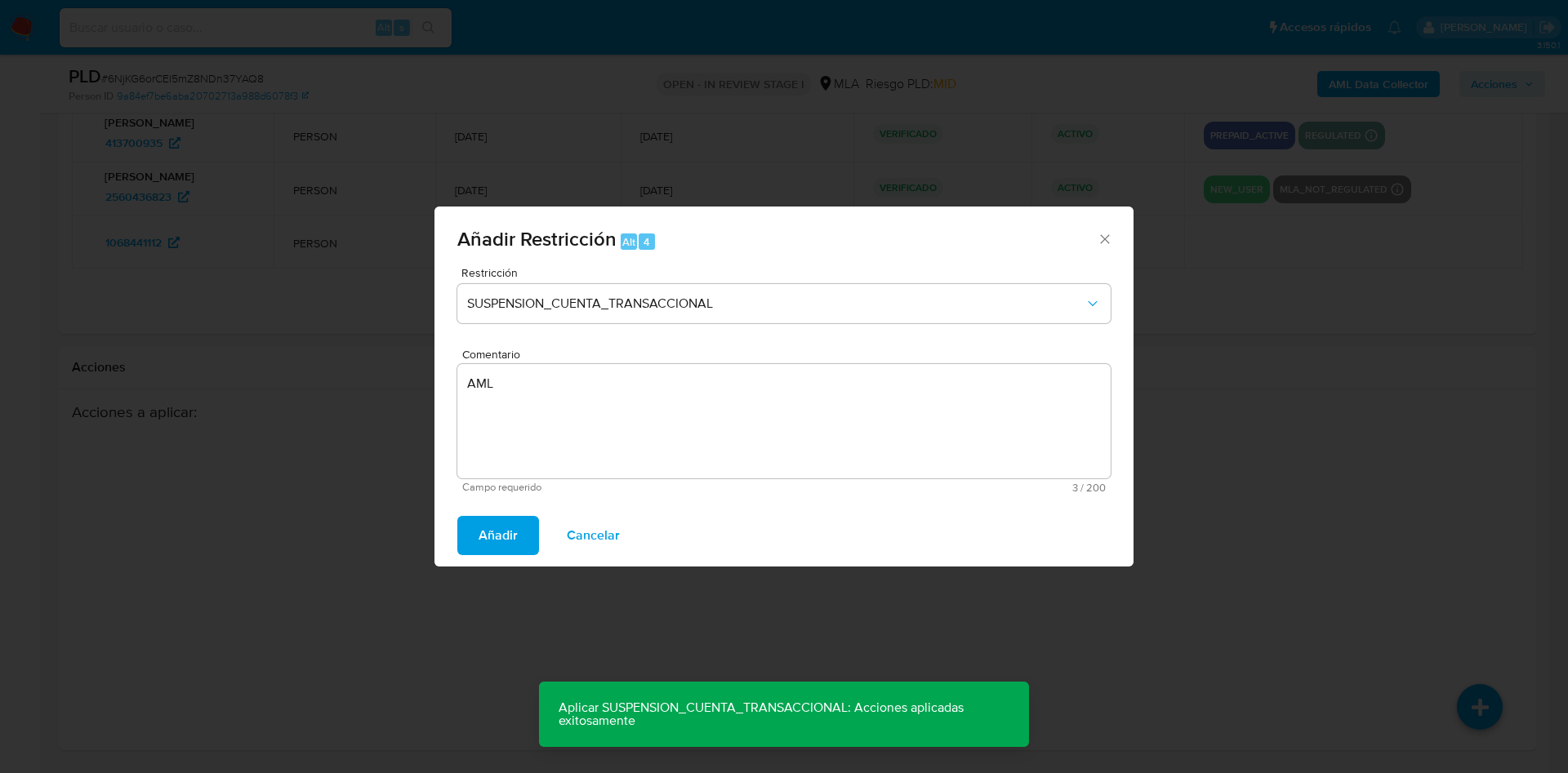
click at [485, 530] on span "Añadir" at bounding box center [498, 535] width 39 height 36
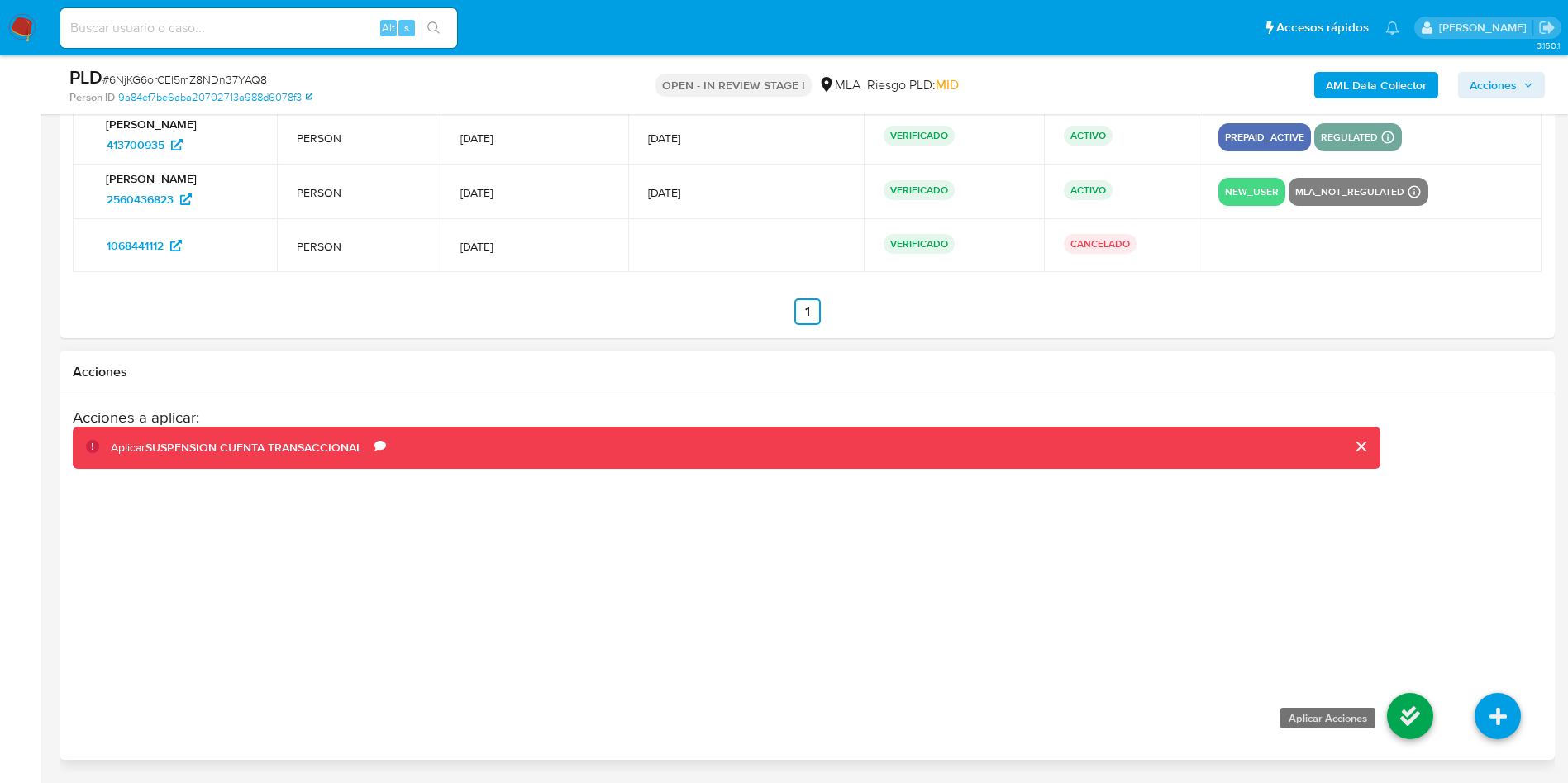
drag, startPoint x: 1407, startPoint y: 695, endPoint x: 1398, endPoint y: 697, distance: 9.2
click at [1407, 696] on icon at bounding box center [1410, 716] width 47 height 47
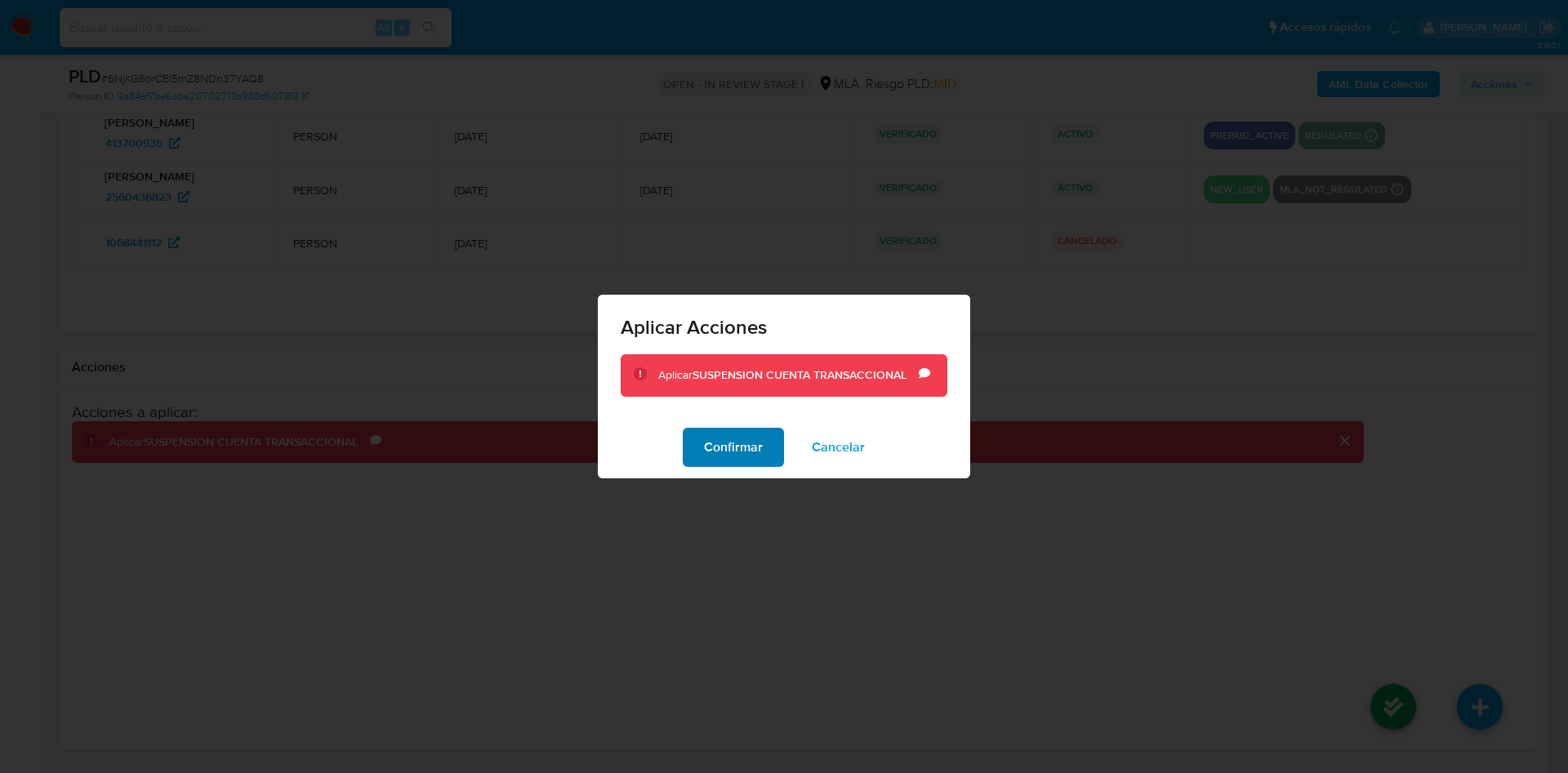
click at [696, 446] on button "Confirmar" at bounding box center [733, 447] width 101 height 39
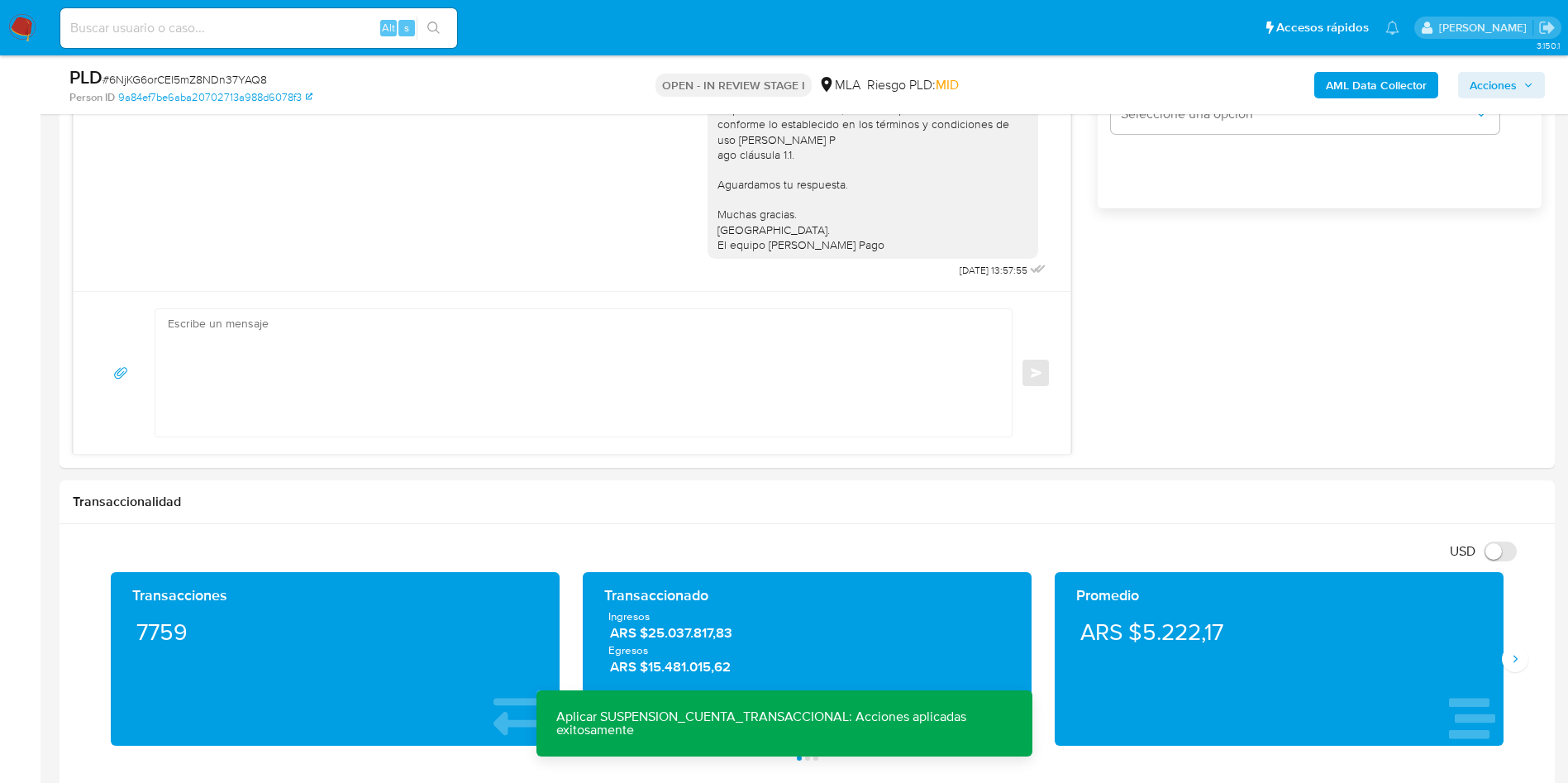
scroll to position [1155, 0]
